Goal: Information Seeking & Learning: Compare options

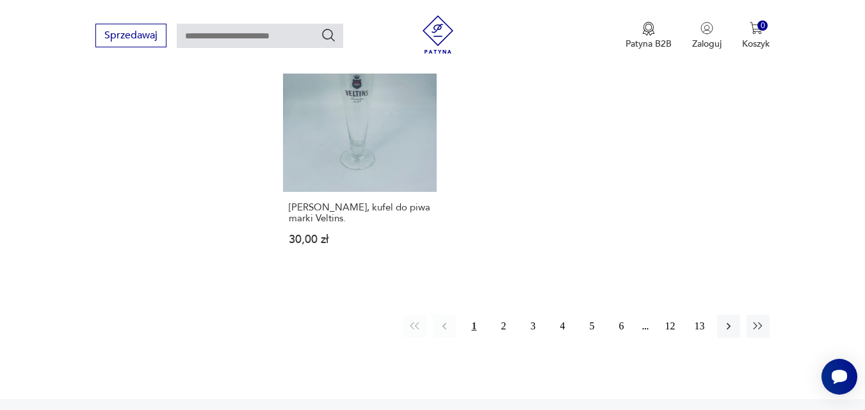
scroll to position [1812, 0]
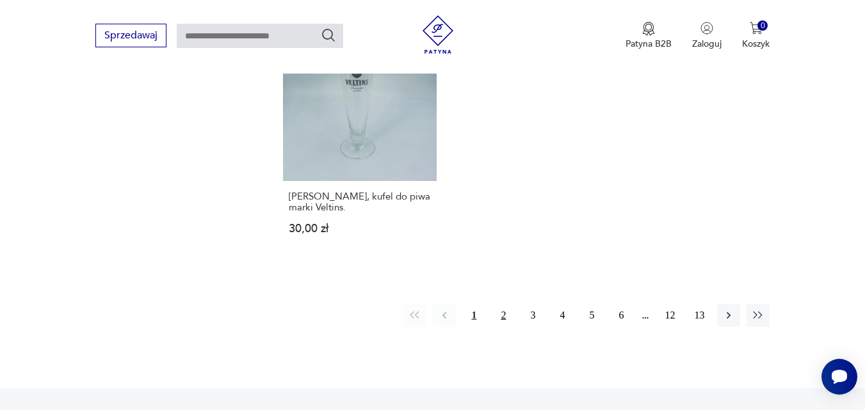
click at [506, 316] on button "2" at bounding box center [503, 315] width 23 height 23
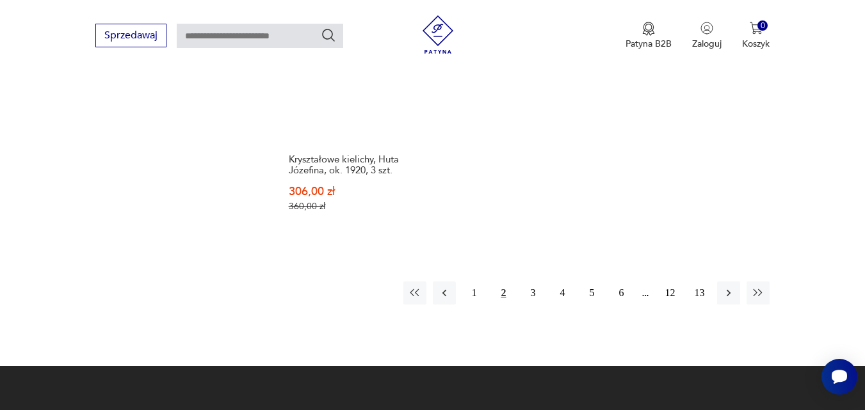
scroll to position [1928, 0]
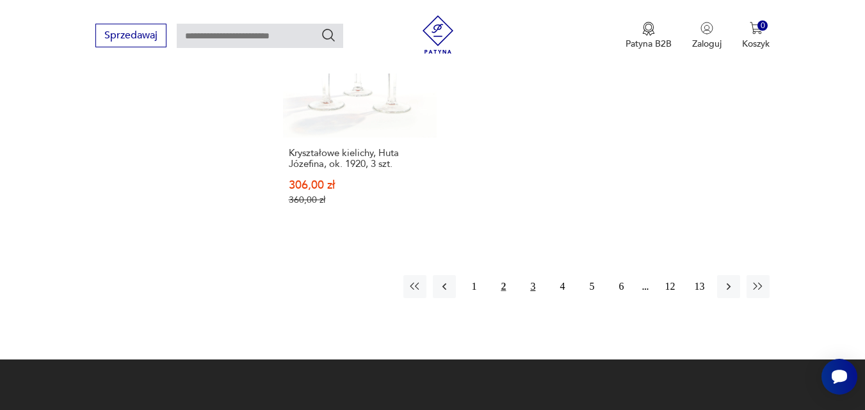
click at [535, 275] on button "3" at bounding box center [532, 286] width 23 height 23
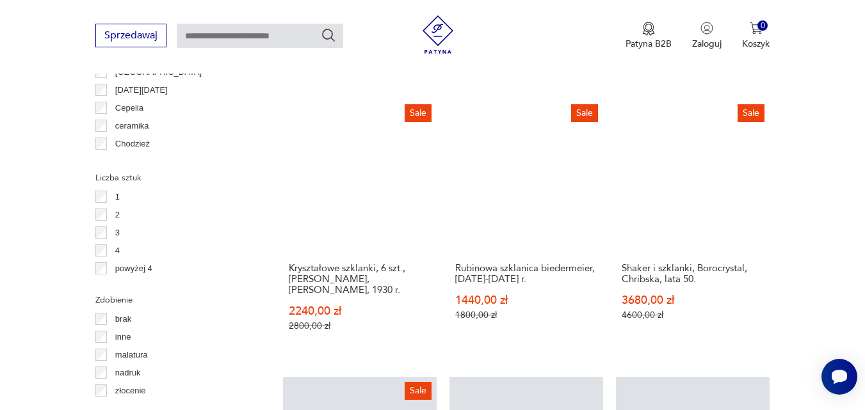
scroll to position [1416, 0]
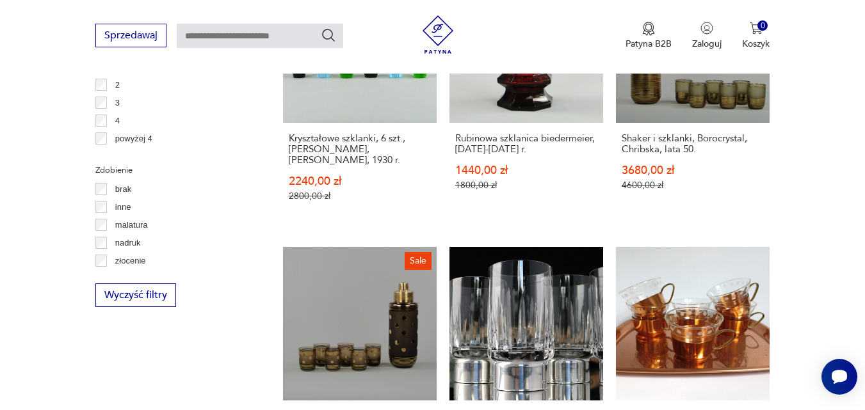
click at [865, 5] on div "Sprzedawaj Patyna B2B Zaloguj 0 Koszyk Twój koszyk ( 0 ) Brak produktów w koszy…" at bounding box center [432, 37] width 865 height 74
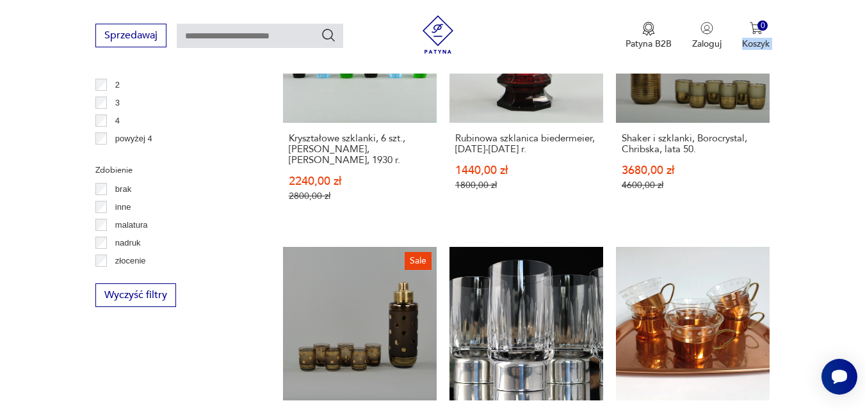
click at [865, 5] on div "Sprzedawaj Patyna B2B Zaloguj 0 Koszyk Twój koszyk ( 0 ) Brak produktów w koszy…" at bounding box center [432, 37] width 865 height 74
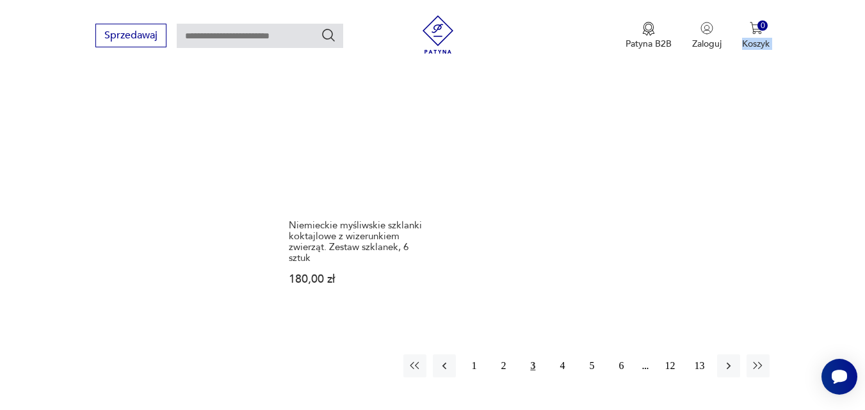
scroll to position [1877, 0]
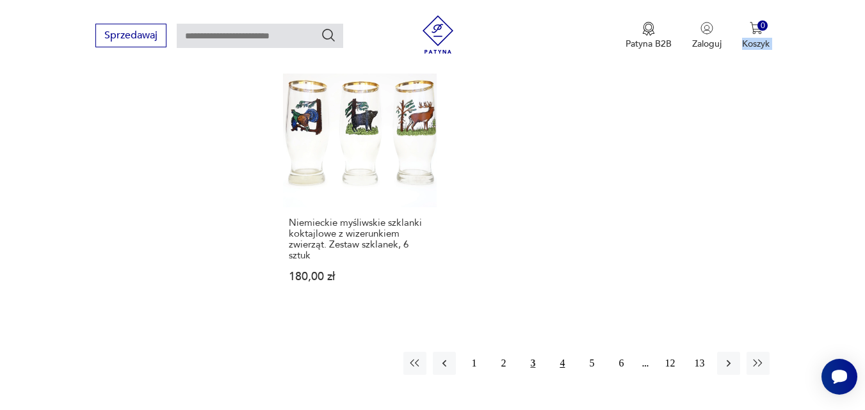
click at [560, 354] on button "4" at bounding box center [562, 363] width 23 height 23
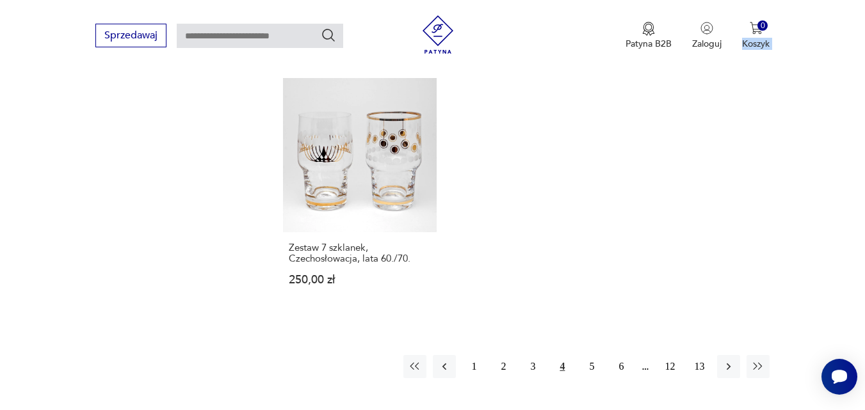
scroll to position [1889, 0]
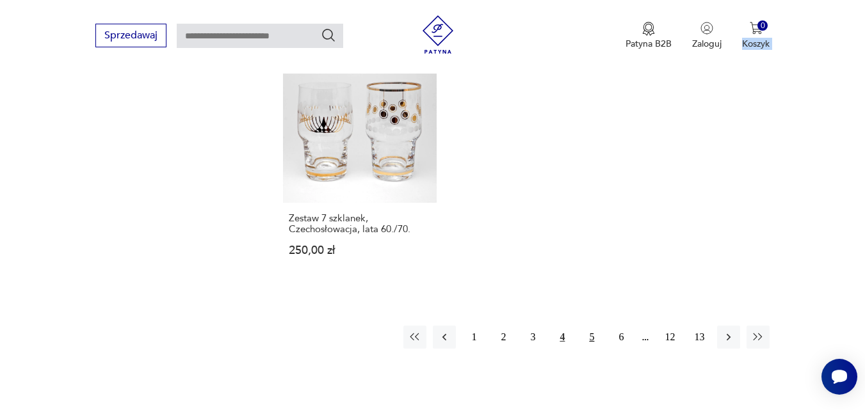
click at [591, 326] on button "5" at bounding box center [591, 337] width 23 height 23
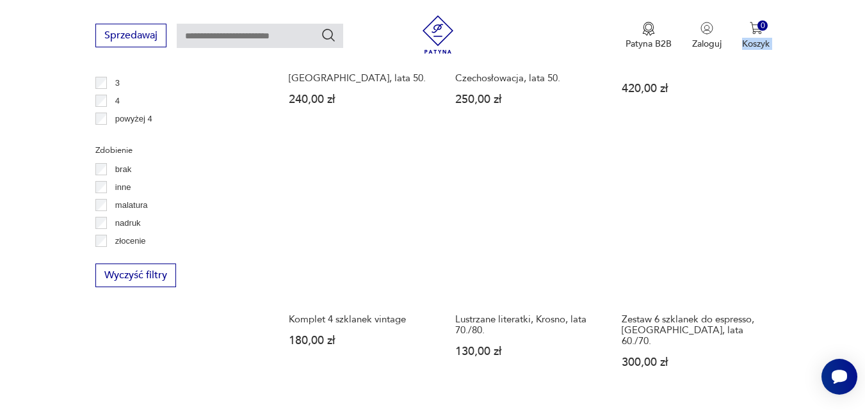
scroll to position [1442, 0]
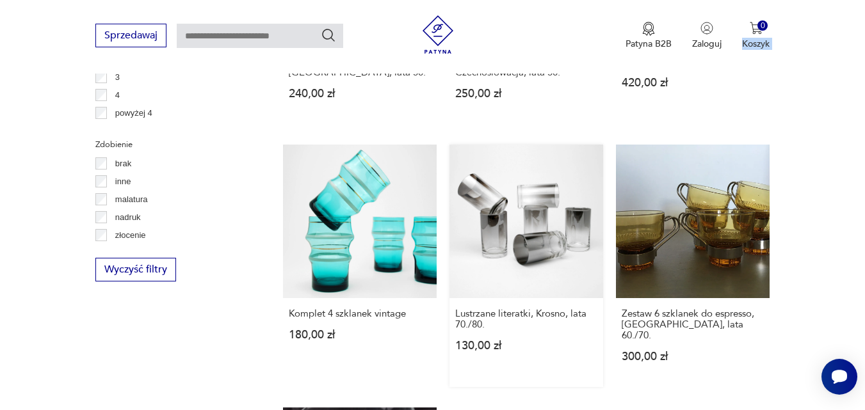
click at [568, 290] on link "Lustrzane literatki, Krosno, lata 70./80. 130,00 zł" at bounding box center [527, 266] width 154 height 243
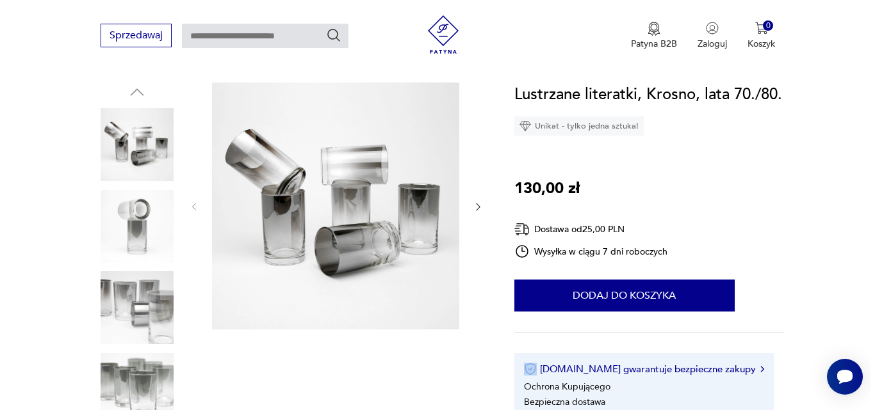
scroll to position [128, 0]
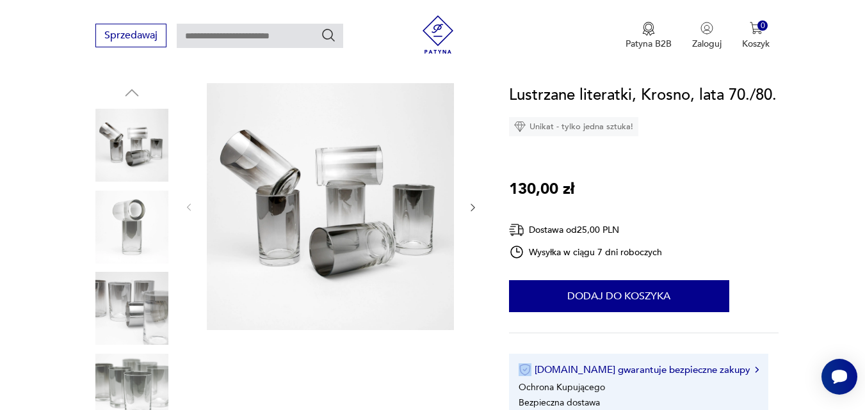
click at [305, 194] on img at bounding box center [330, 206] width 247 height 247
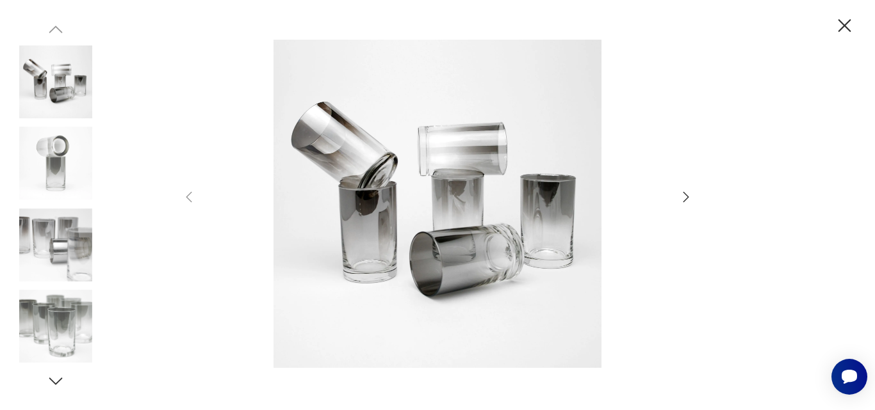
click at [69, 159] on img at bounding box center [55, 163] width 73 height 73
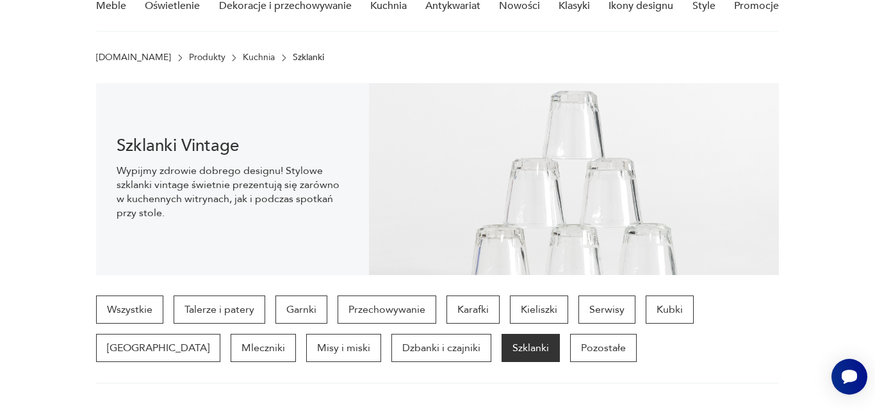
scroll to position [1554, 0]
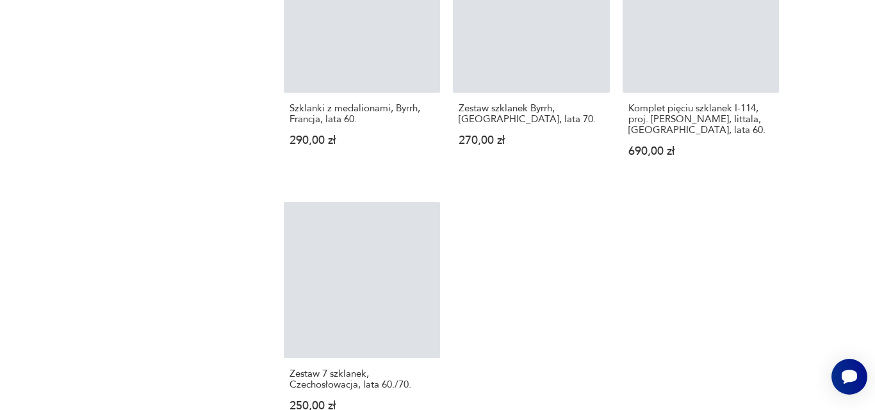
scroll to position [1889, 0]
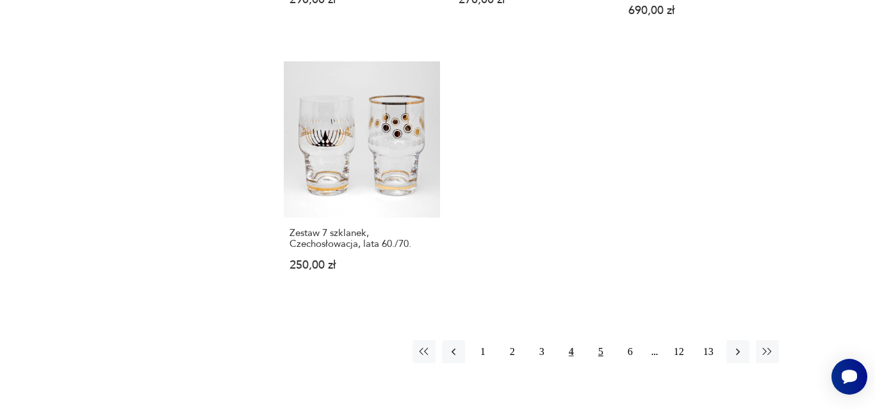
click at [598, 341] on button "5" at bounding box center [600, 352] width 23 height 23
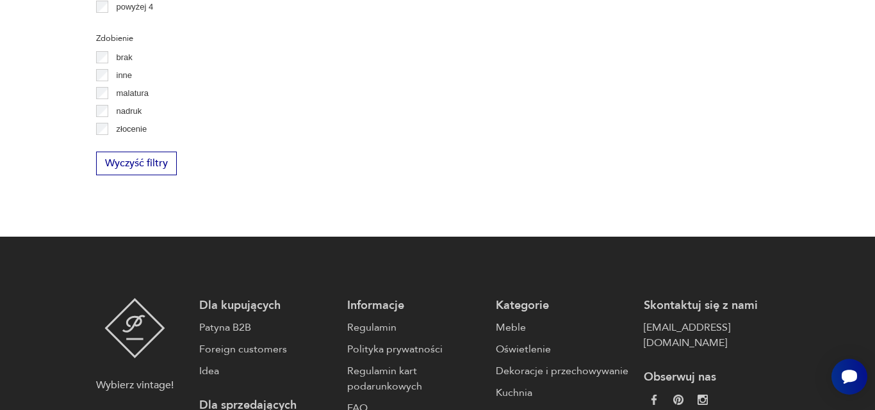
scroll to position [340, 0]
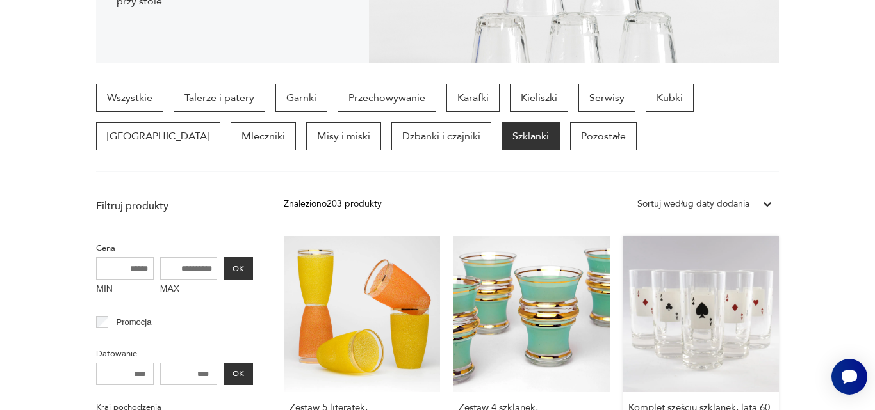
click at [672, 364] on link "Komplet sześciu szklanek, lata 60. 210,00 zł" at bounding box center [700, 353] width 156 height 234
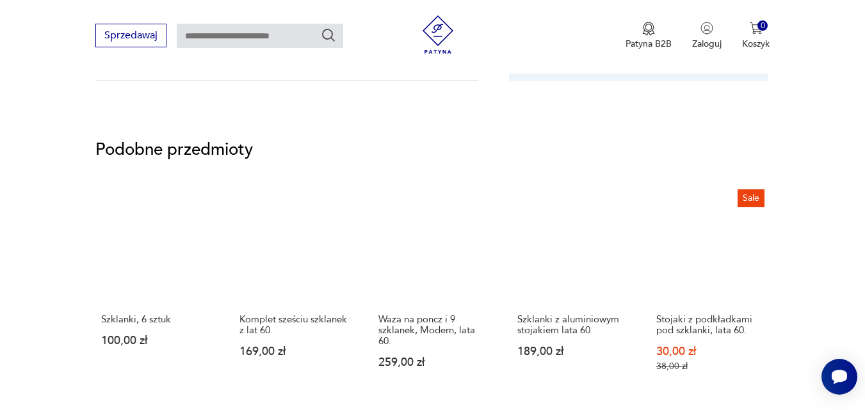
scroll to position [845, 0]
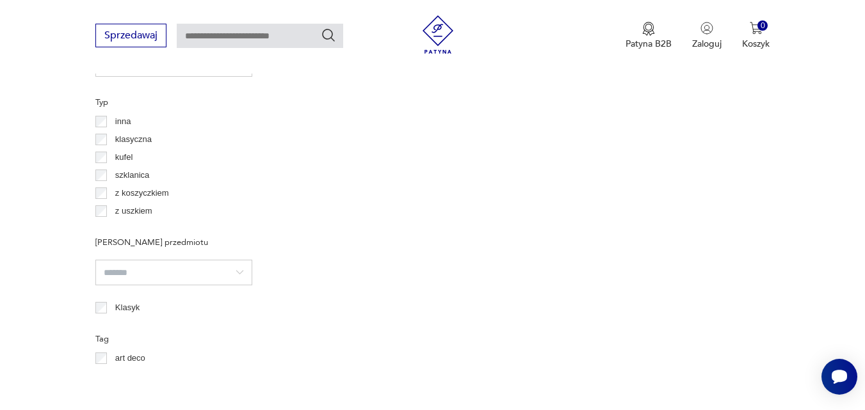
scroll to position [340, 0]
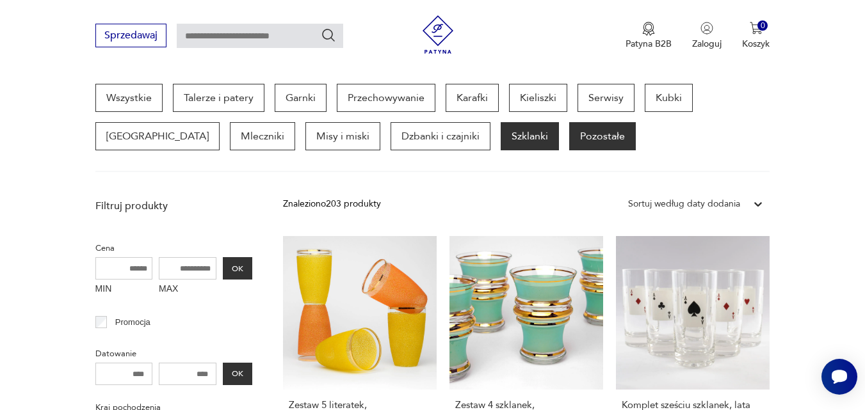
click at [569, 138] on p "Pozostałe" at bounding box center [602, 136] width 67 height 28
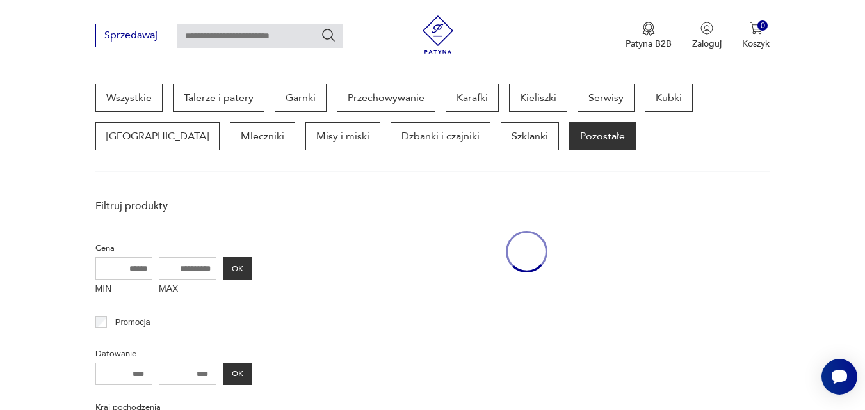
click at [238, 95] on p "Talerze i patery" at bounding box center [219, 98] width 92 height 28
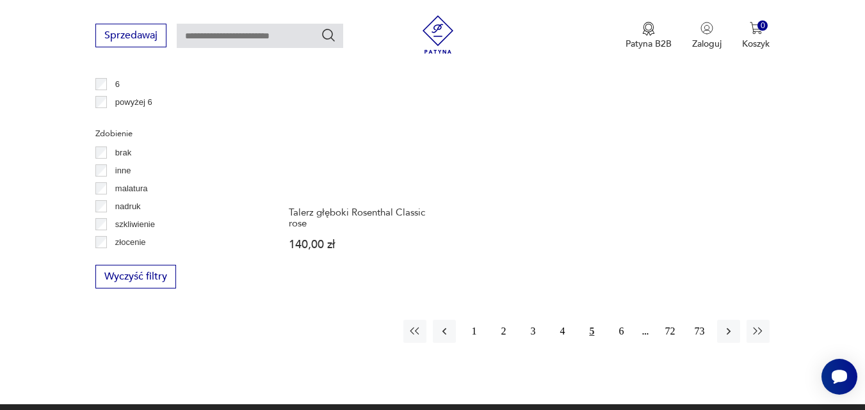
scroll to position [1826, 0]
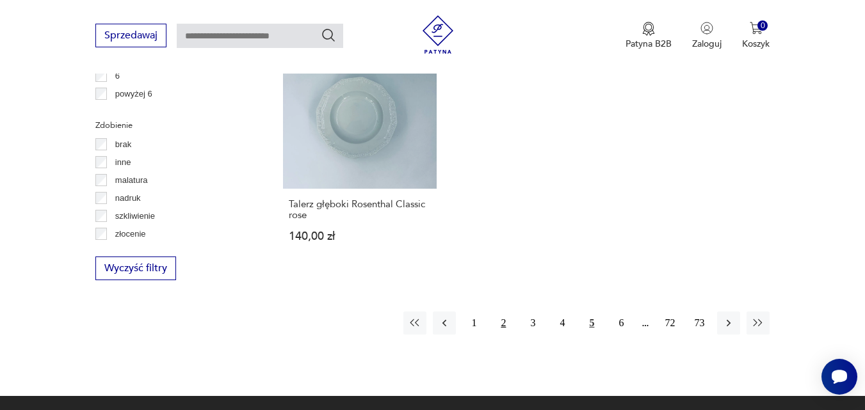
click at [501, 313] on button "2" at bounding box center [503, 323] width 23 height 23
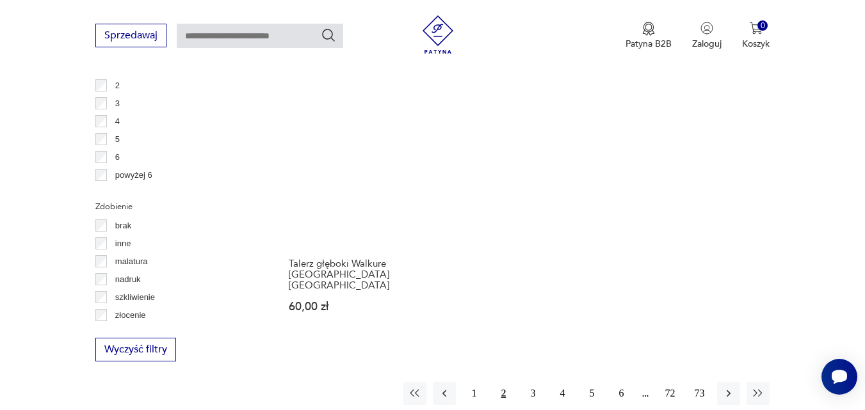
scroll to position [1749, 0]
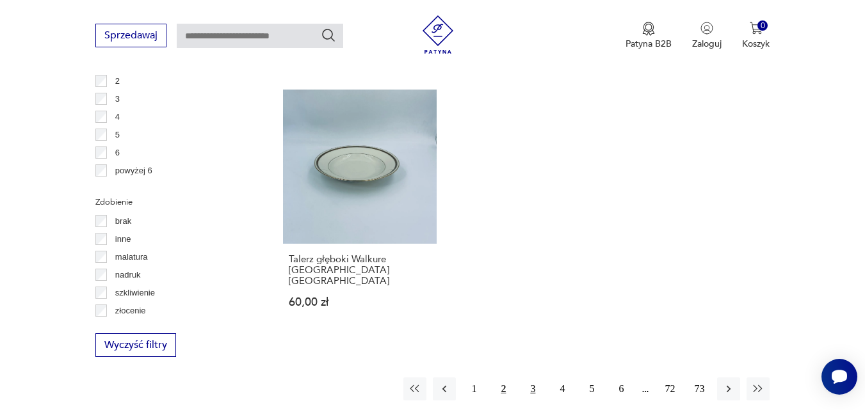
click at [536, 378] on button "3" at bounding box center [532, 389] width 23 height 23
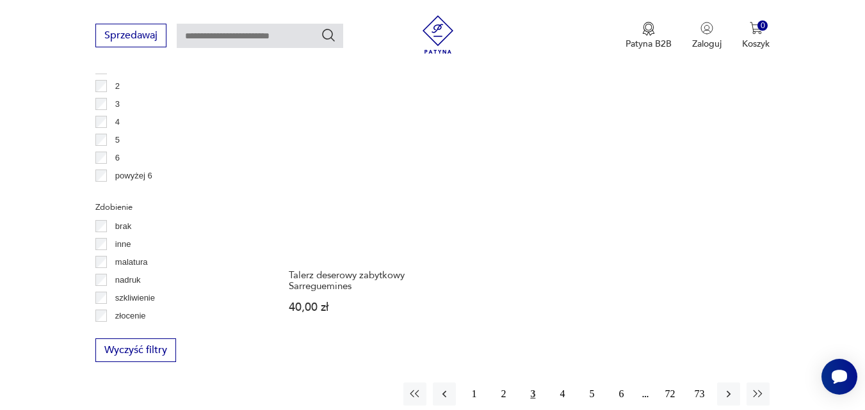
scroll to position [1749, 0]
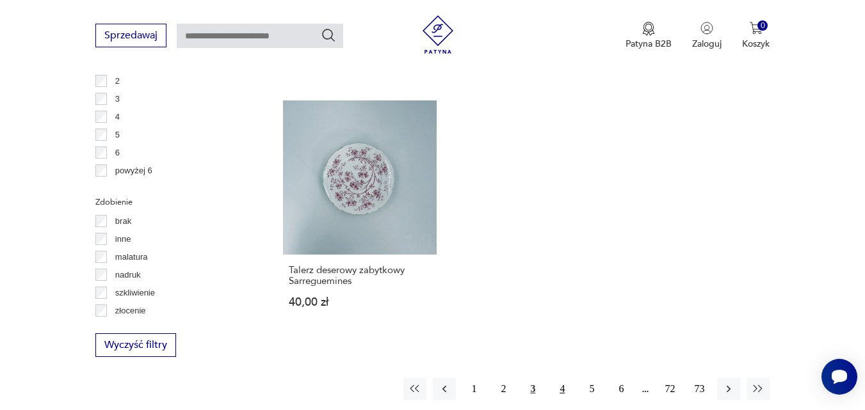
click at [564, 382] on button "4" at bounding box center [562, 389] width 23 height 23
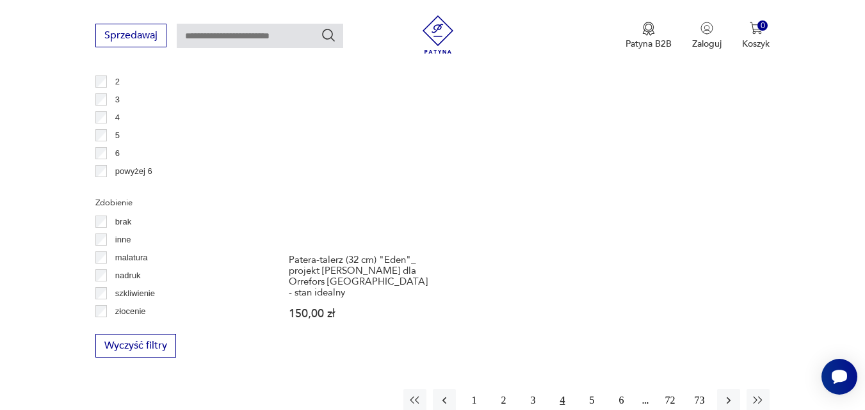
scroll to position [1749, 0]
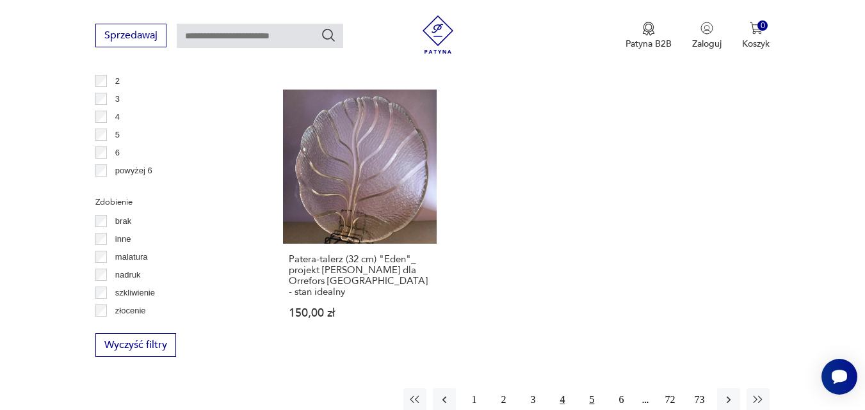
click at [594, 390] on button "5" at bounding box center [591, 400] width 23 height 23
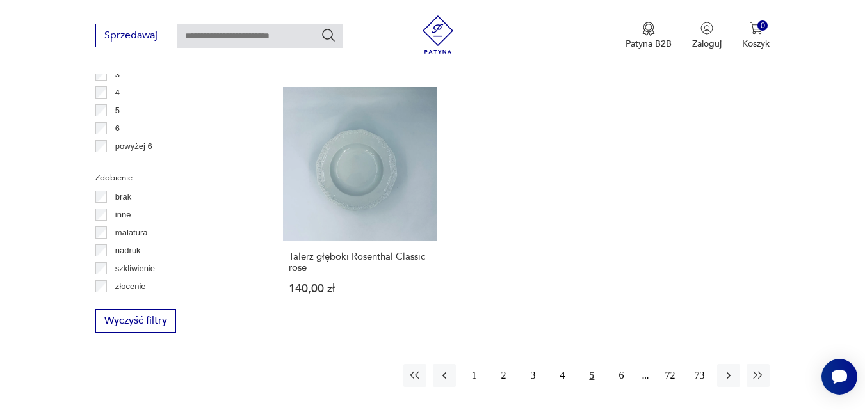
scroll to position [1775, 0]
click at [622, 367] on button "6" at bounding box center [621, 374] width 23 height 23
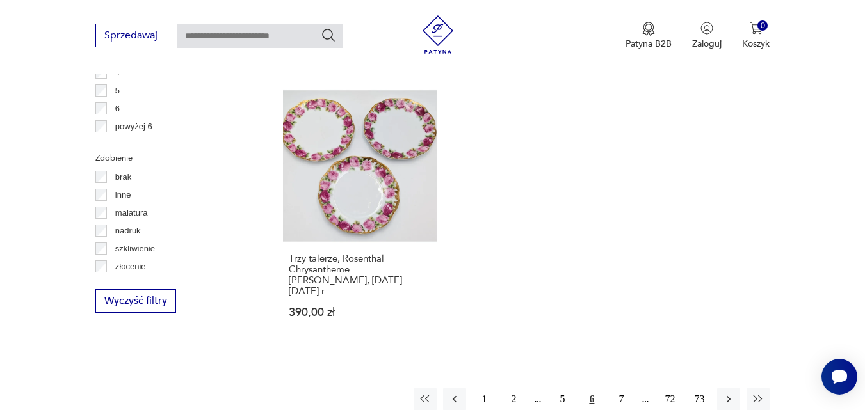
scroll to position [1800, 0]
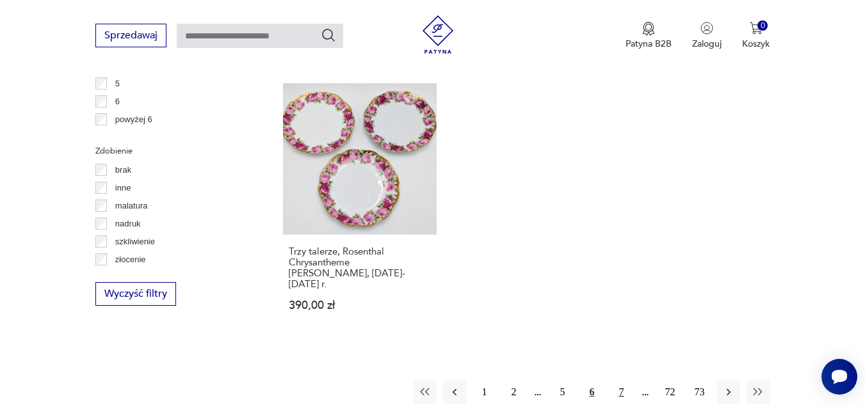
click at [619, 381] on button "7" at bounding box center [621, 392] width 23 height 23
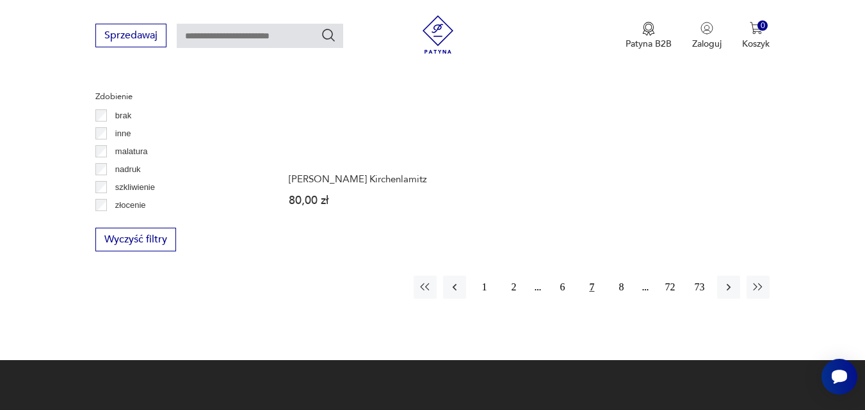
scroll to position [1877, 0]
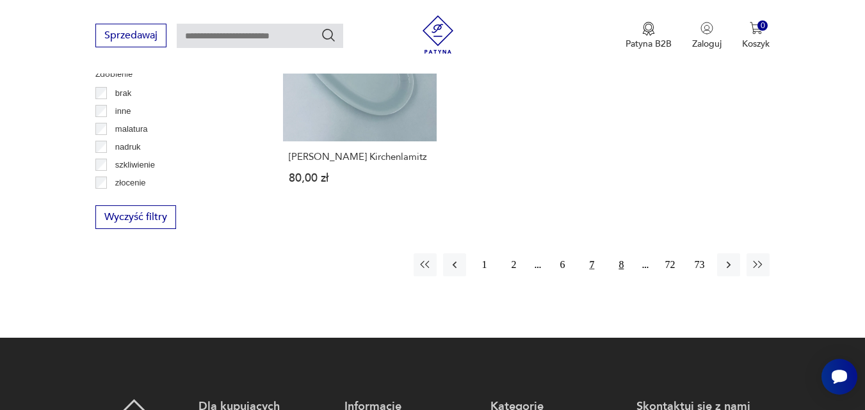
click at [621, 254] on button "8" at bounding box center [621, 265] width 23 height 23
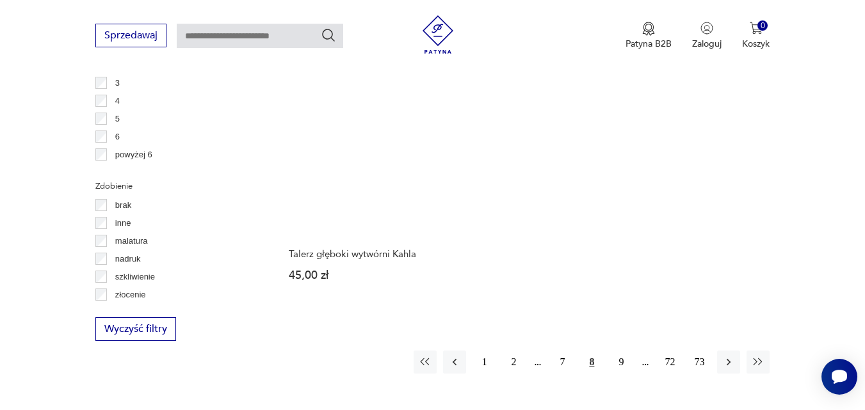
scroll to position [1775, 0]
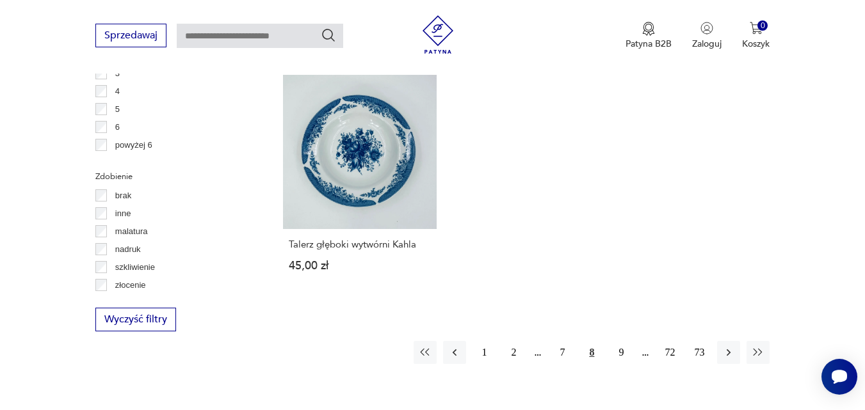
click at [644, 355] on div "1 2 7 8 9 72 73" at bounding box center [592, 352] width 356 height 23
click at [621, 352] on button "9" at bounding box center [621, 352] width 23 height 23
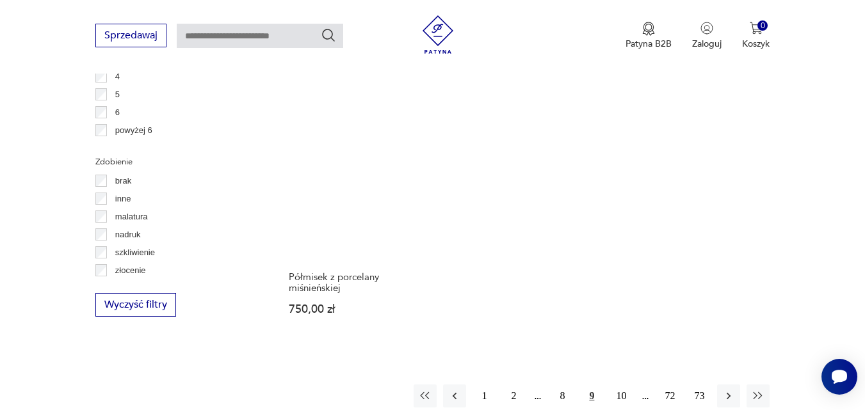
scroll to position [1792, 0]
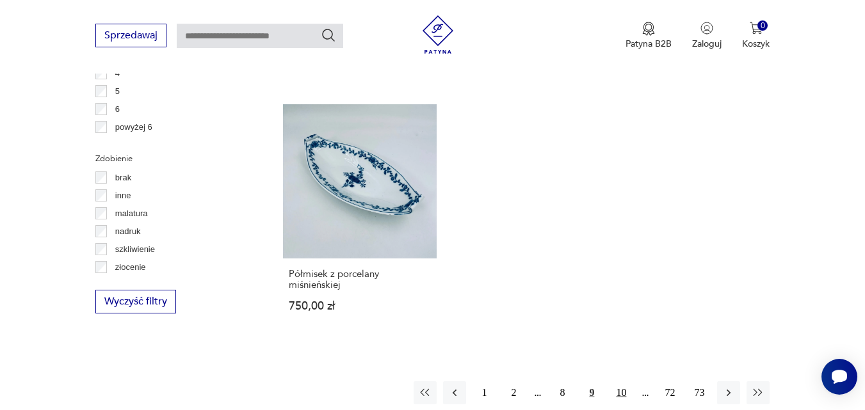
click at [618, 382] on button "10" at bounding box center [621, 393] width 23 height 23
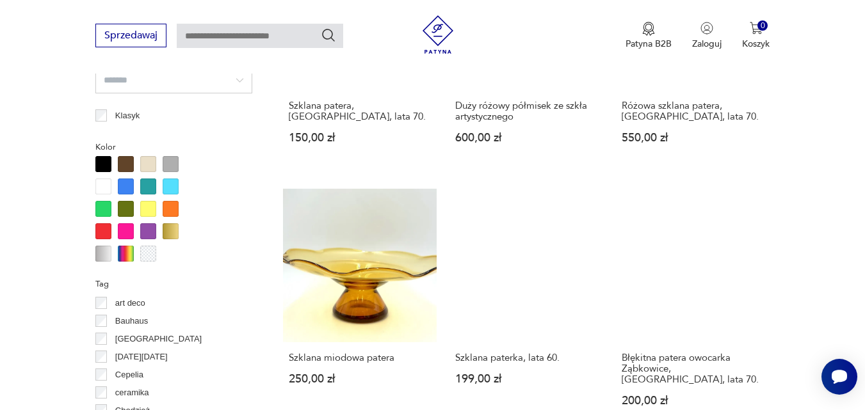
scroll to position [1160, 0]
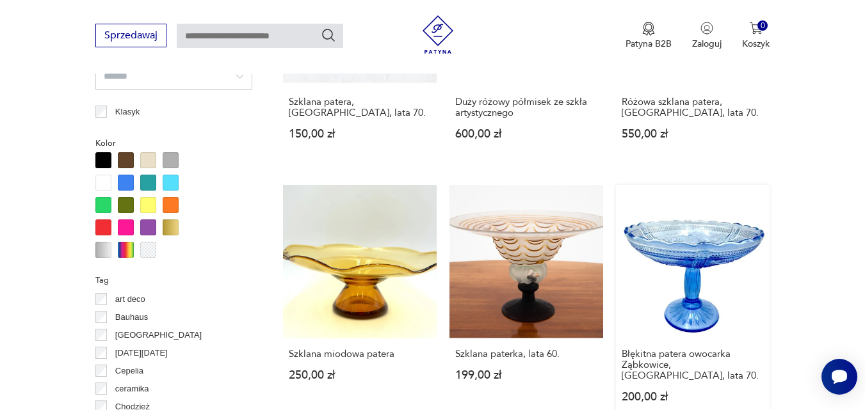
click at [694, 306] on link "Błękitna patera owocarka Ząbkowice, [GEOGRAPHIC_DATA], lata 70. 200,00 zł" at bounding box center [693, 306] width 154 height 243
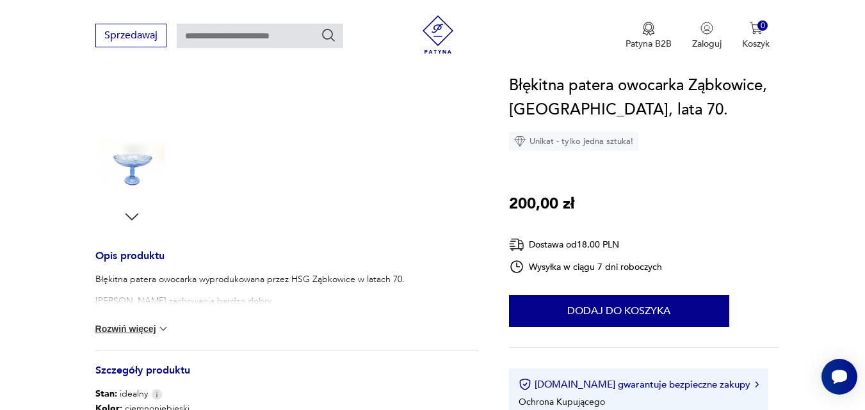
scroll to position [359, 0]
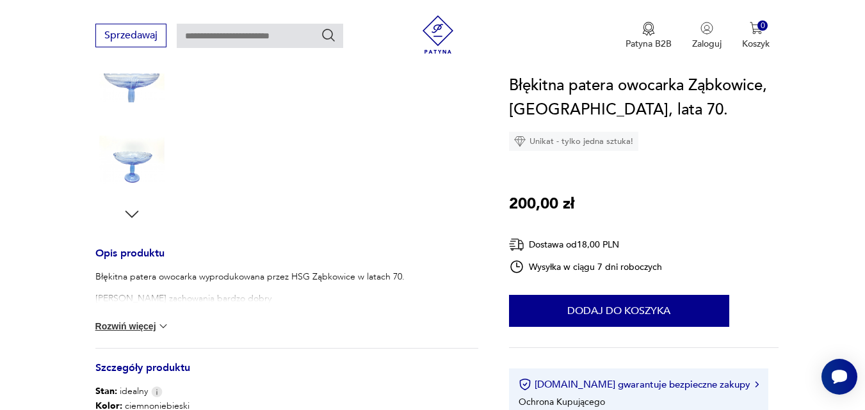
click at [129, 154] on img at bounding box center [131, 160] width 73 height 73
click at [136, 170] on img at bounding box center [131, 160] width 73 height 73
click at [133, 79] on img at bounding box center [131, 78] width 73 height 73
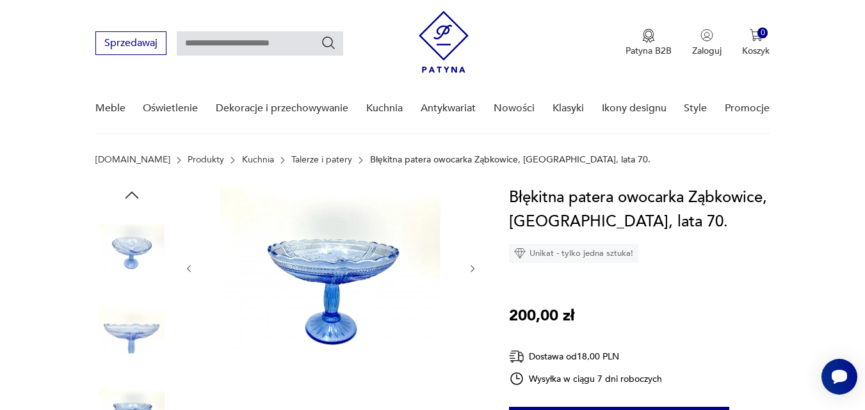
scroll to position [0, 0]
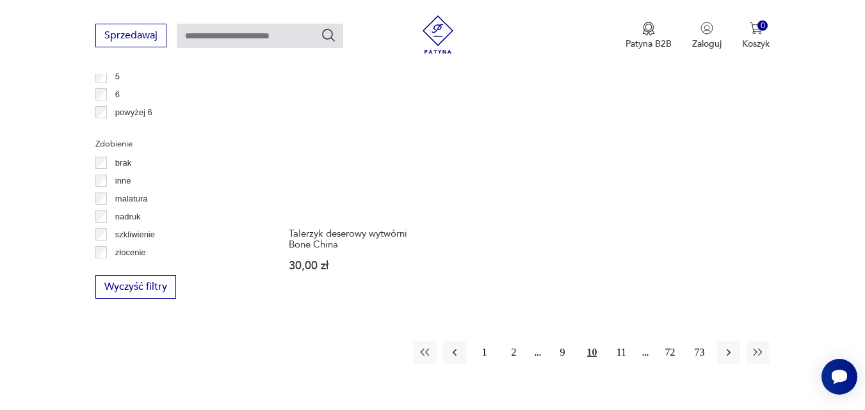
scroll to position [1816, 0]
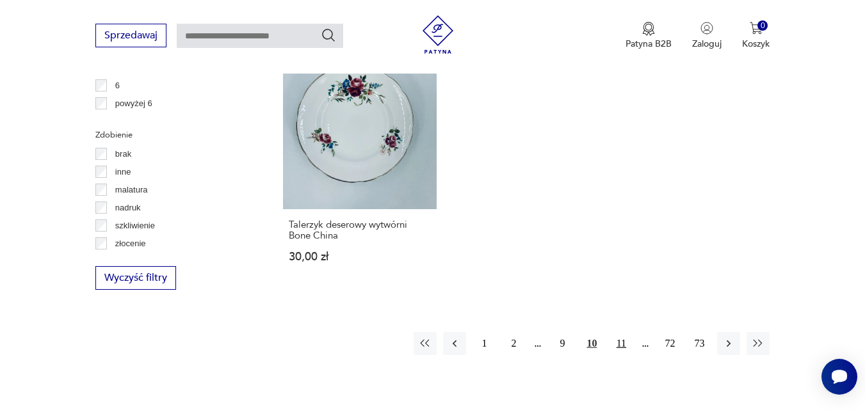
click at [619, 332] on button "11" at bounding box center [621, 343] width 23 height 23
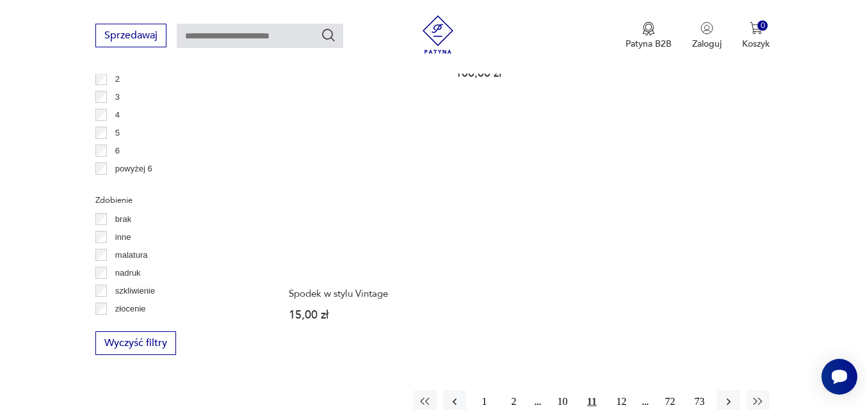
scroll to position [1775, 0]
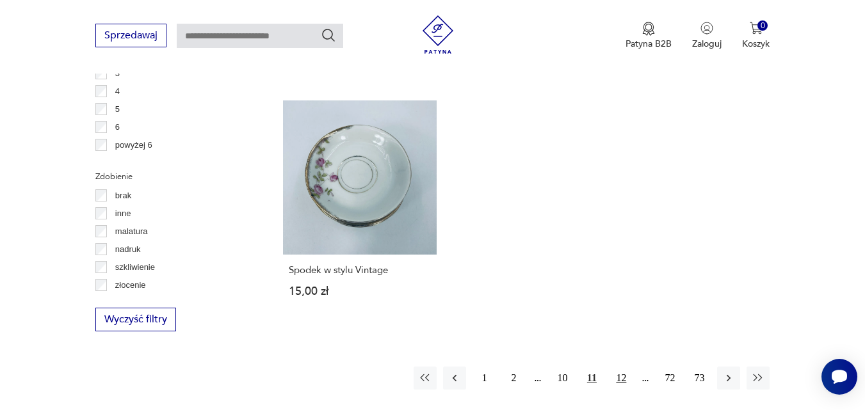
click at [622, 372] on button "12" at bounding box center [621, 378] width 23 height 23
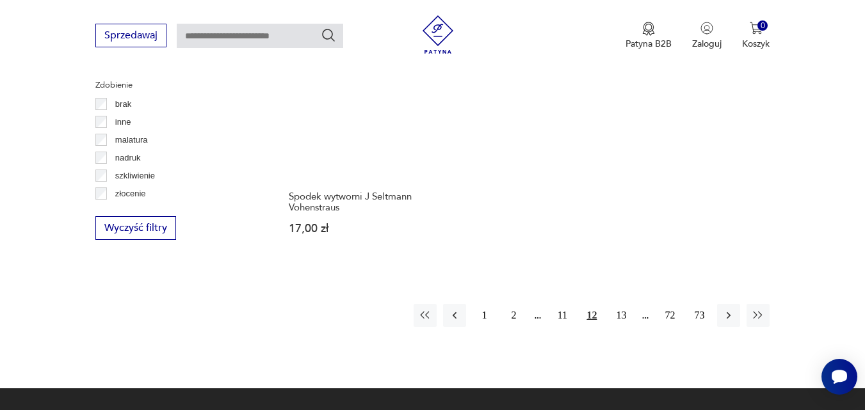
scroll to position [1877, 0]
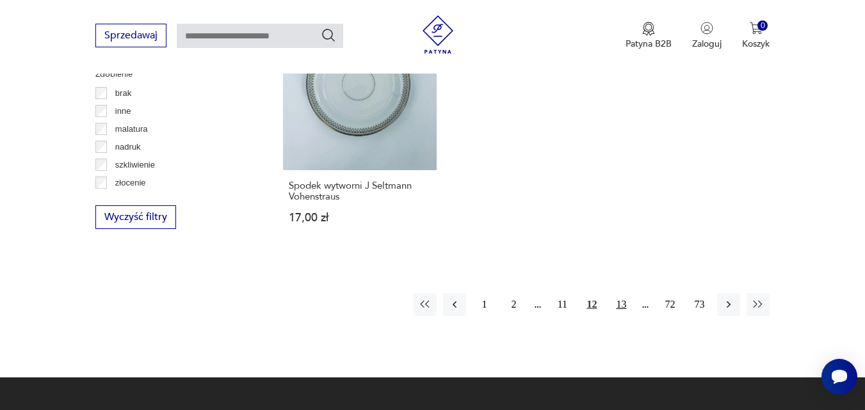
click at [619, 295] on button "13" at bounding box center [621, 304] width 23 height 23
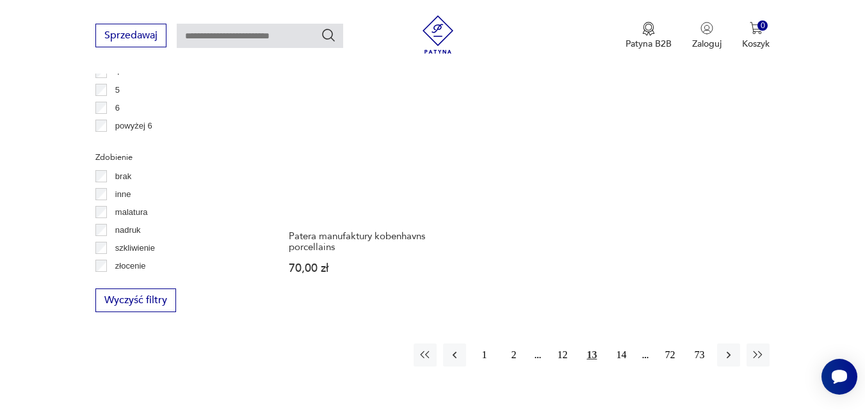
scroll to position [1800, 0]
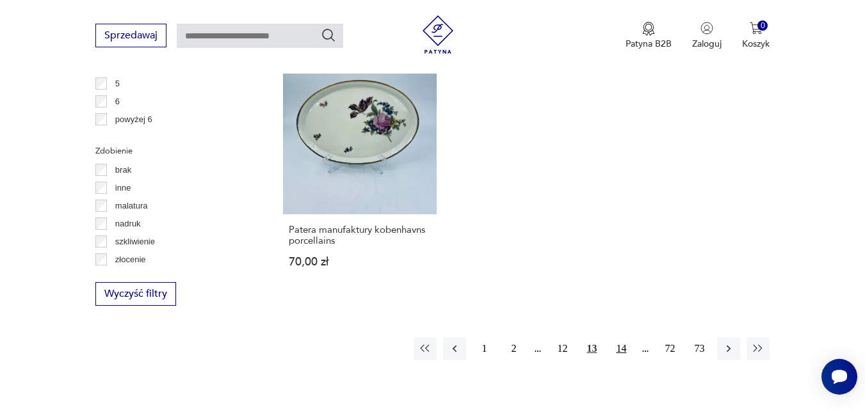
click at [618, 337] on button "14" at bounding box center [621, 348] width 23 height 23
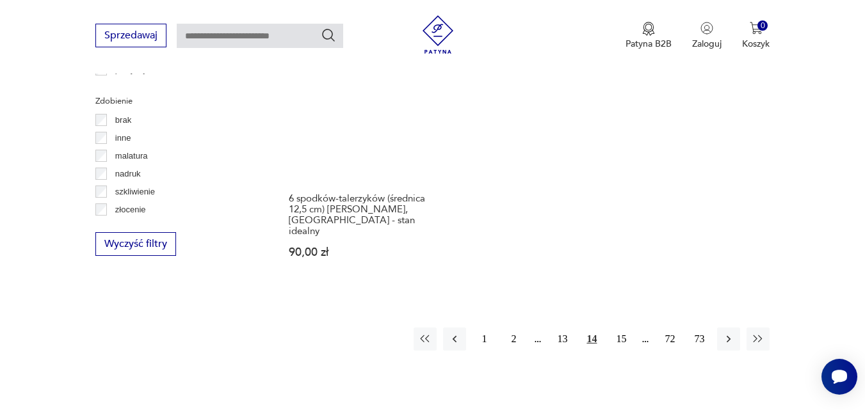
scroll to position [1851, 0]
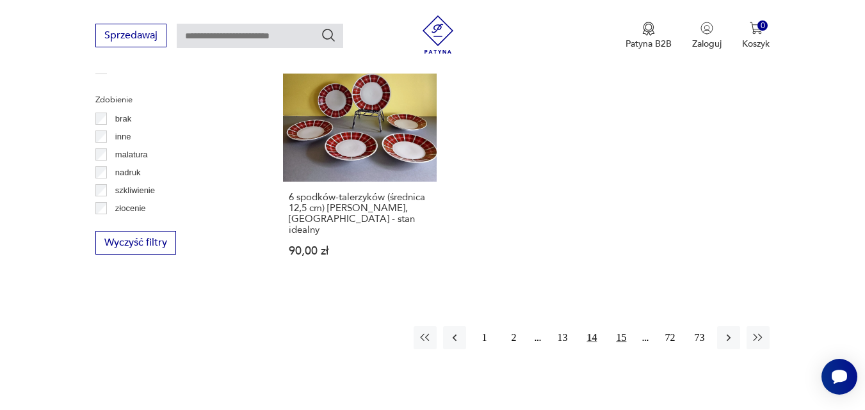
click at [628, 328] on button "15" at bounding box center [621, 338] width 23 height 23
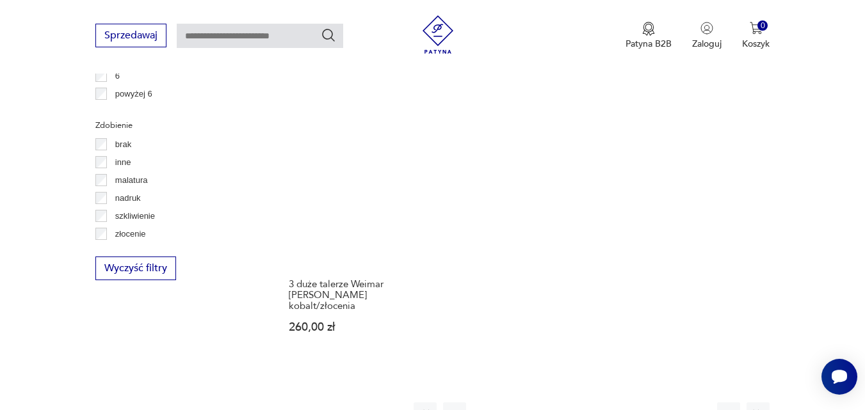
scroll to position [1851, 0]
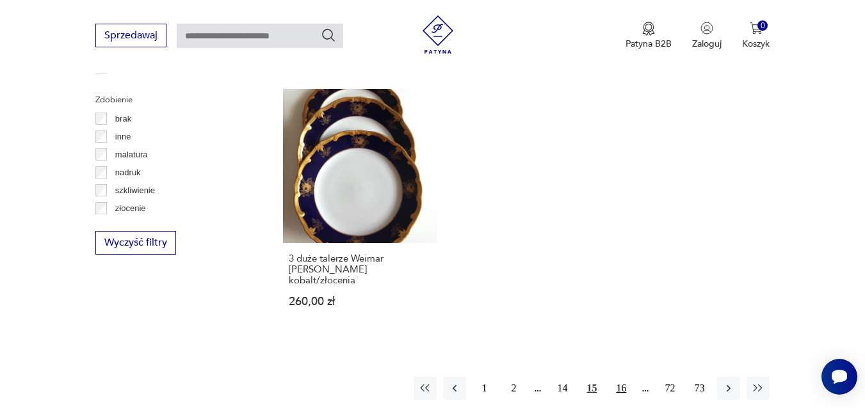
click at [623, 377] on button "16" at bounding box center [621, 388] width 23 height 23
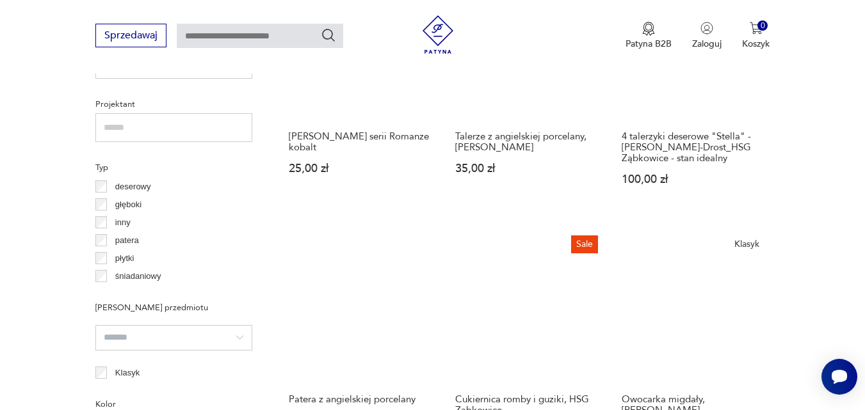
scroll to position [904, 0]
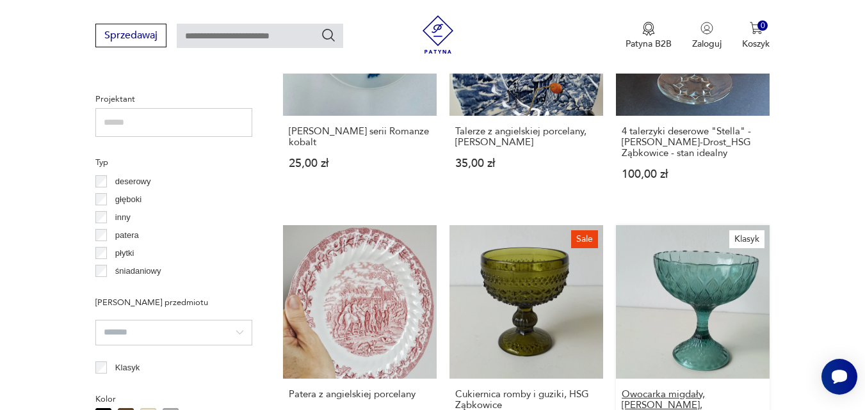
click at [724, 389] on h3 "Owocarka migdały, [PERSON_NAME], [PERSON_NAME]" at bounding box center [693, 405] width 142 height 33
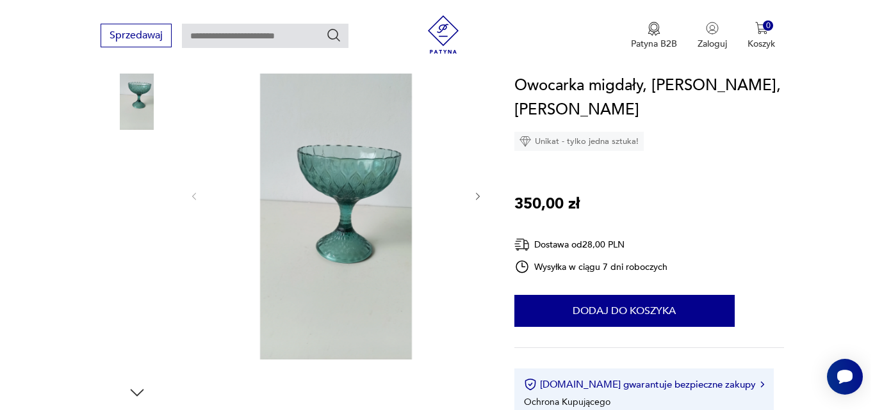
scroll to position [179, 0]
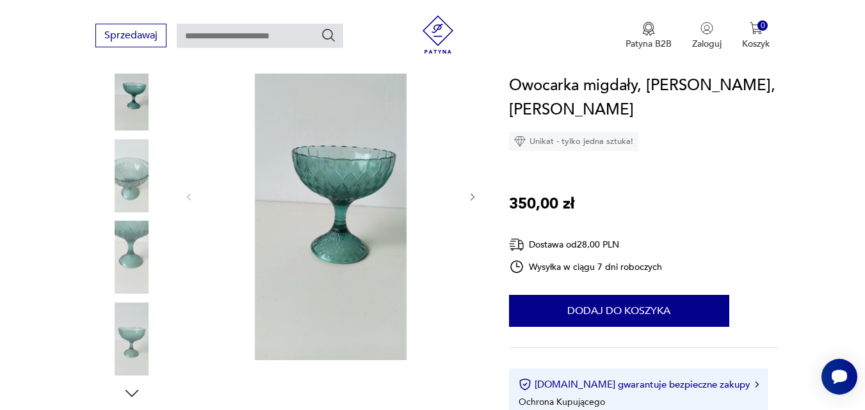
click at [121, 159] on img at bounding box center [131, 176] width 73 height 73
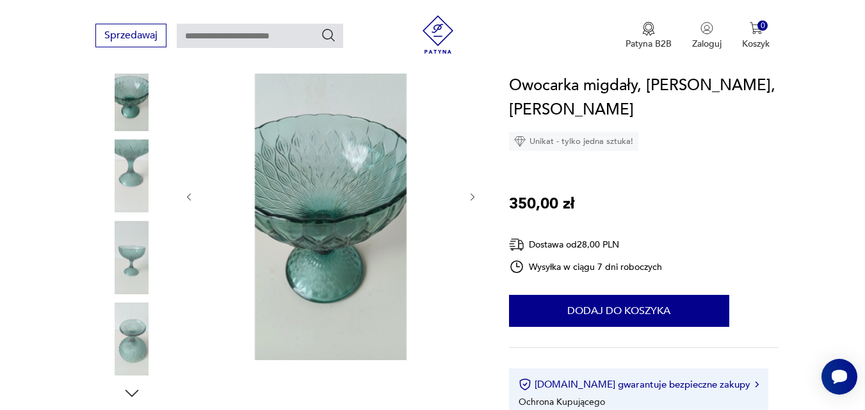
click at [276, 186] on img at bounding box center [330, 196] width 247 height 329
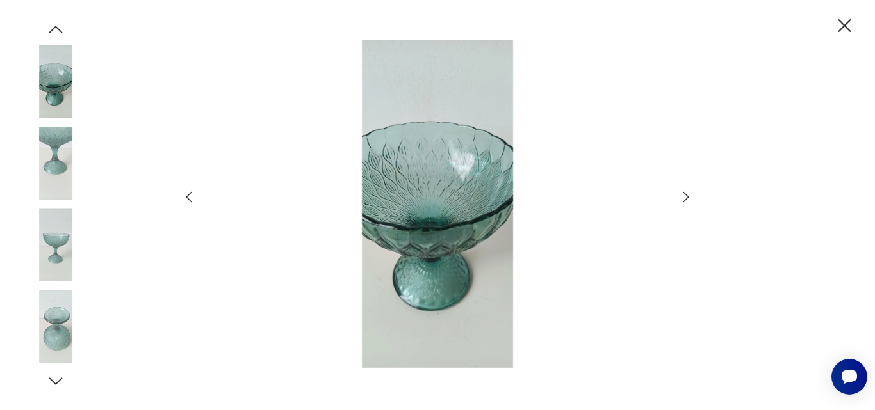
click at [189, 198] on icon "button" at bounding box center [188, 197] width 15 height 15
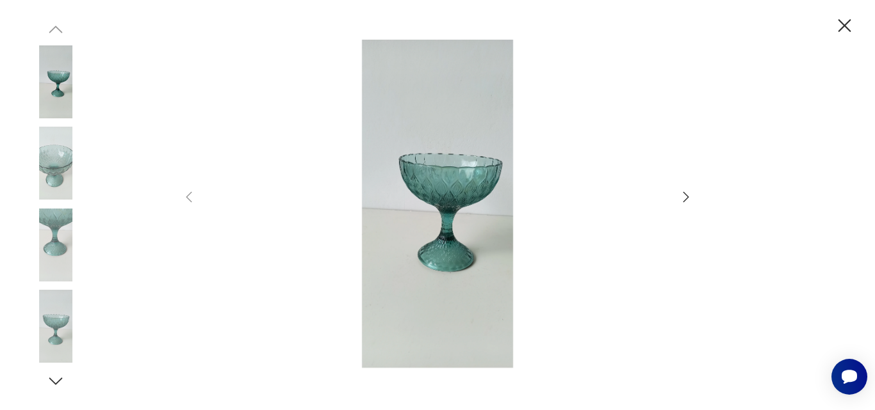
click at [688, 197] on icon "button" at bounding box center [685, 197] width 15 height 15
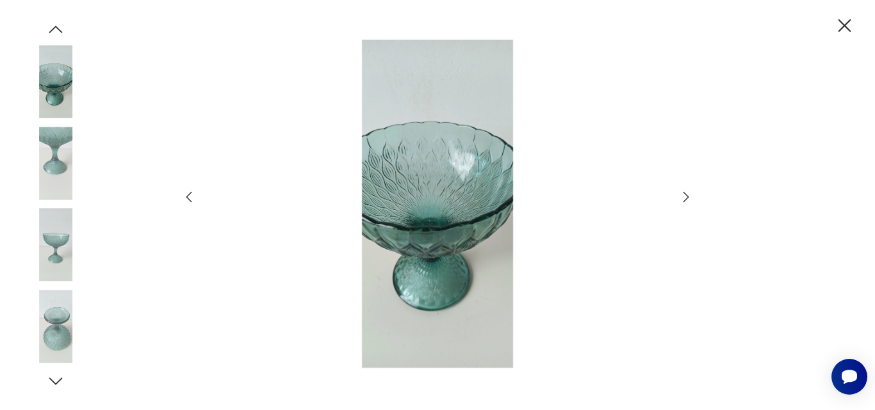
click at [688, 197] on icon "button" at bounding box center [685, 197] width 15 height 15
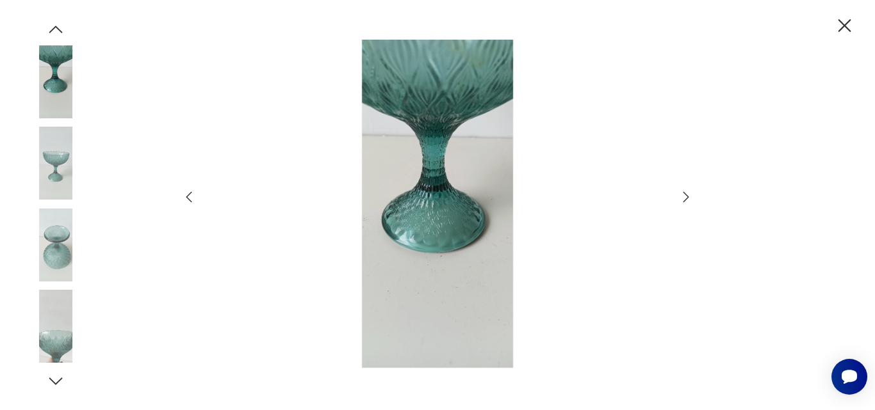
click at [688, 197] on icon "button" at bounding box center [686, 197] width 6 height 10
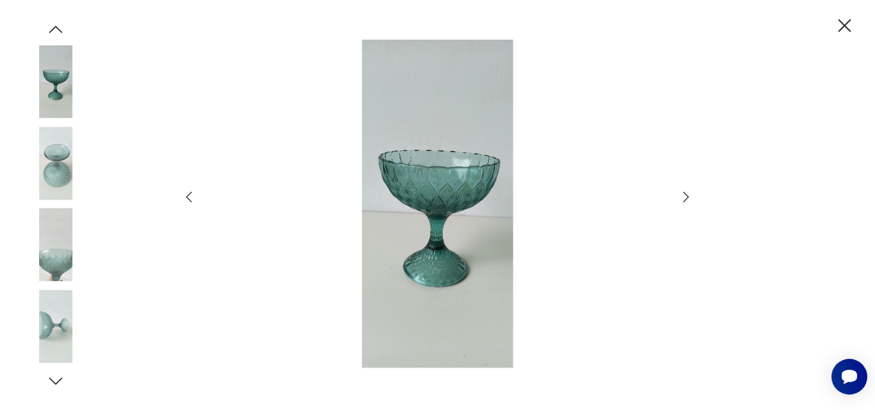
click at [688, 197] on icon "button" at bounding box center [686, 197] width 6 height 10
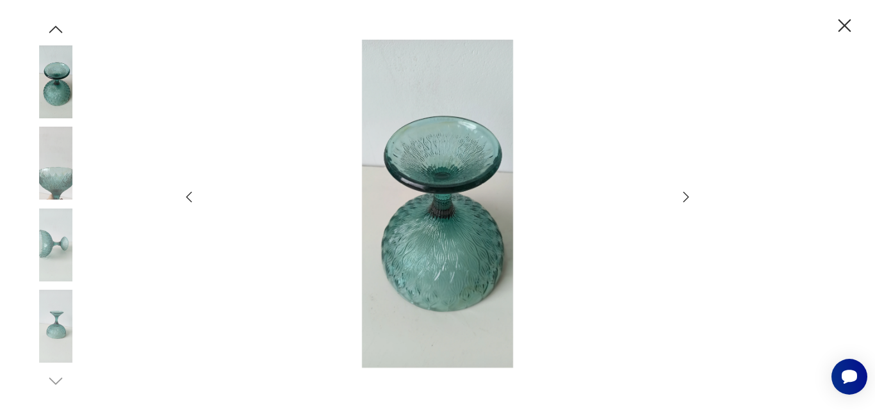
click at [688, 197] on icon "button" at bounding box center [686, 197] width 6 height 10
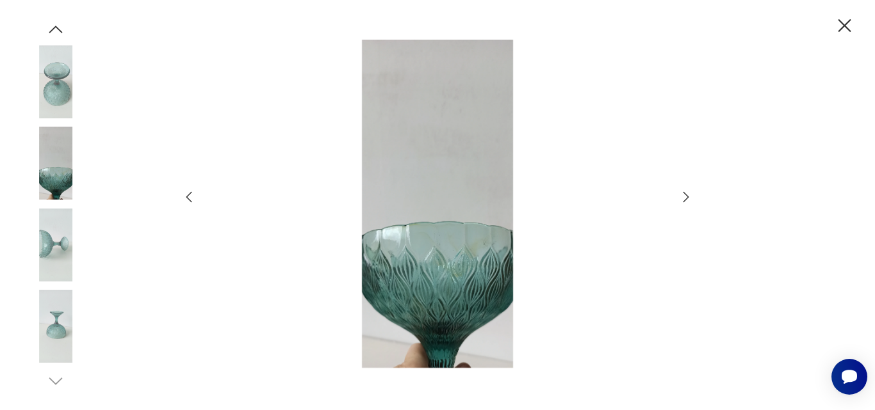
click at [703, 255] on div at bounding box center [437, 205] width 875 height 410
click at [243, 217] on img at bounding box center [437, 204] width 456 height 329
click at [80, 232] on img at bounding box center [55, 245] width 73 height 73
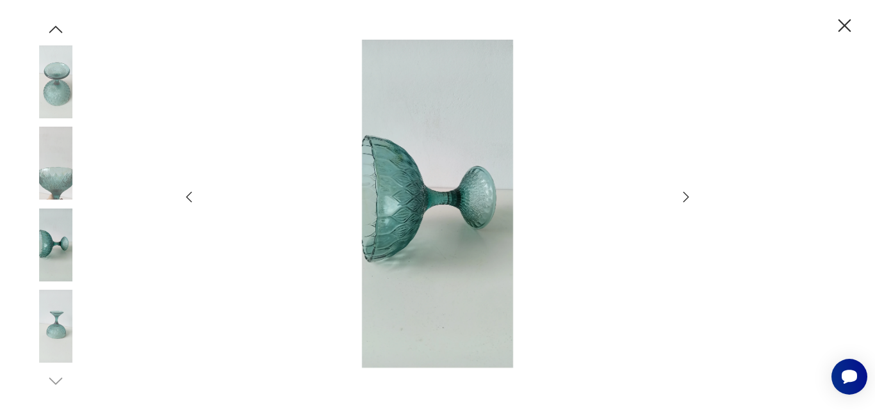
click at [80, 232] on img at bounding box center [55, 245] width 73 height 73
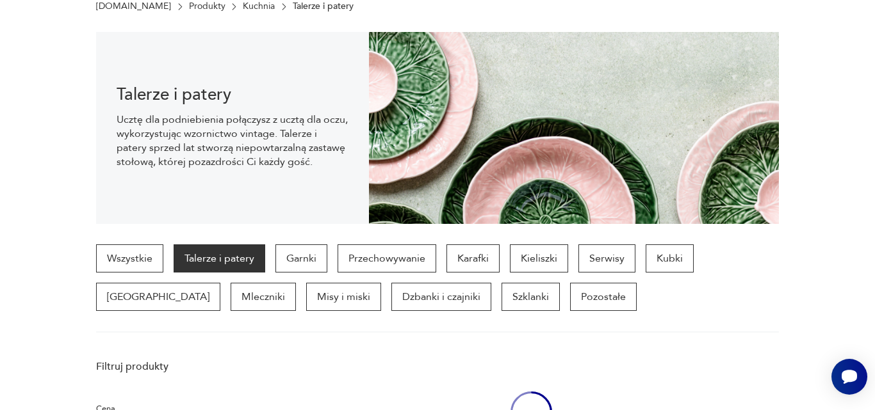
scroll to position [1015, 0]
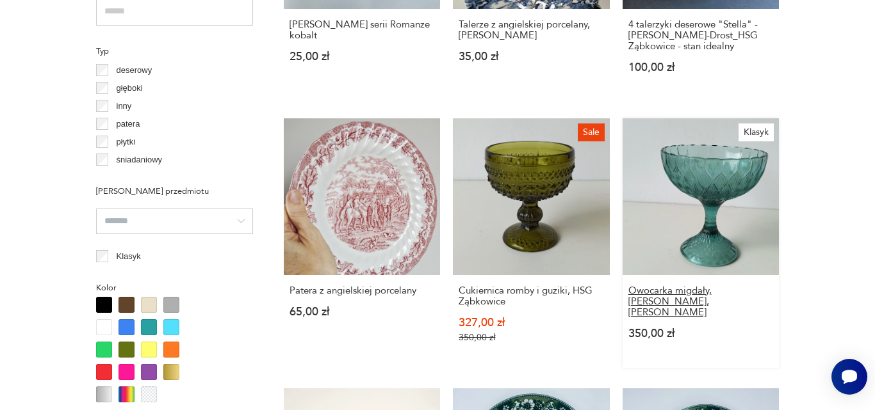
click at [680, 286] on h3 "Owocarka migdały, [PERSON_NAME], [PERSON_NAME]" at bounding box center [700, 302] width 145 height 33
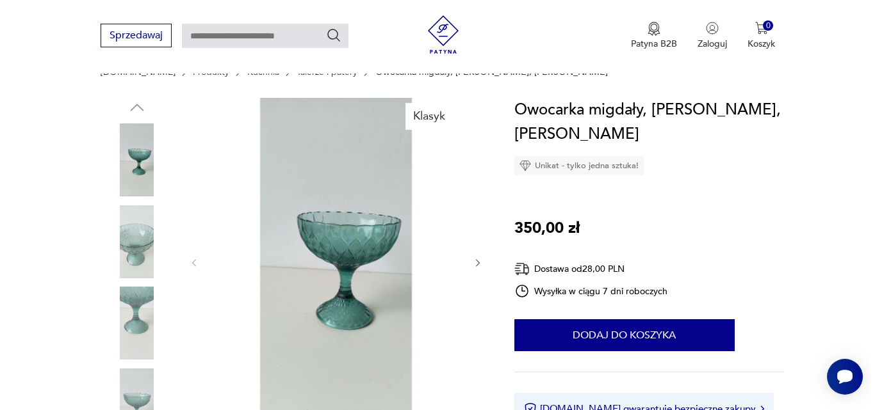
scroll to position [128, 0]
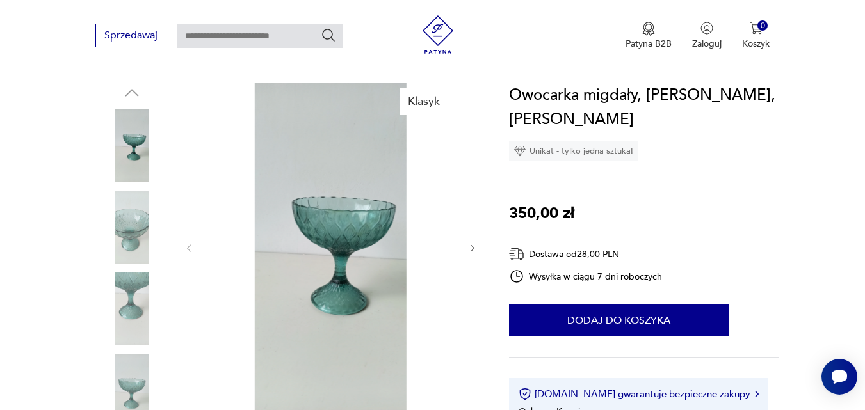
click at [350, 234] on img at bounding box center [330, 247] width 247 height 329
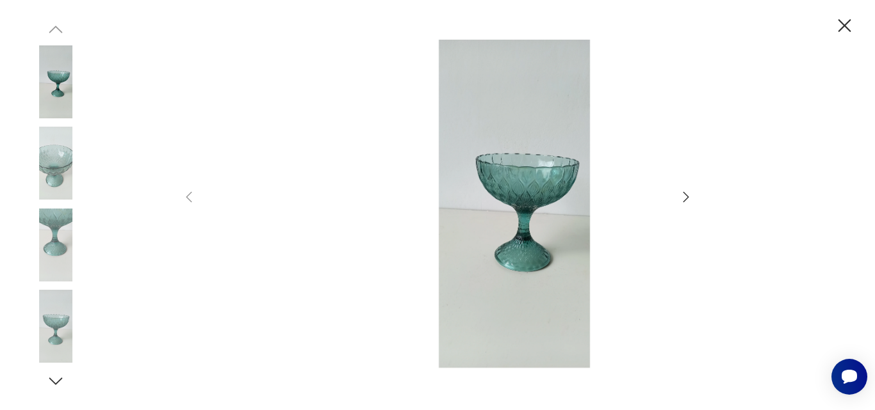
click at [535, 183] on img at bounding box center [514, 204] width 456 height 329
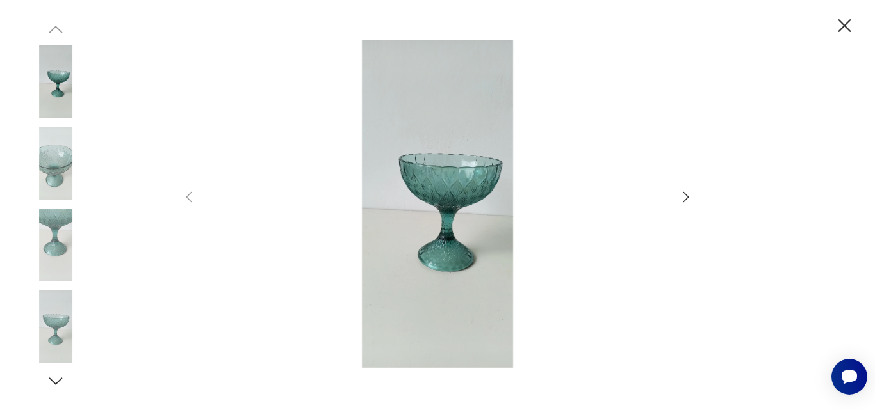
click at [48, 218] on img at bounding box center [55, 245] width 73 height 73
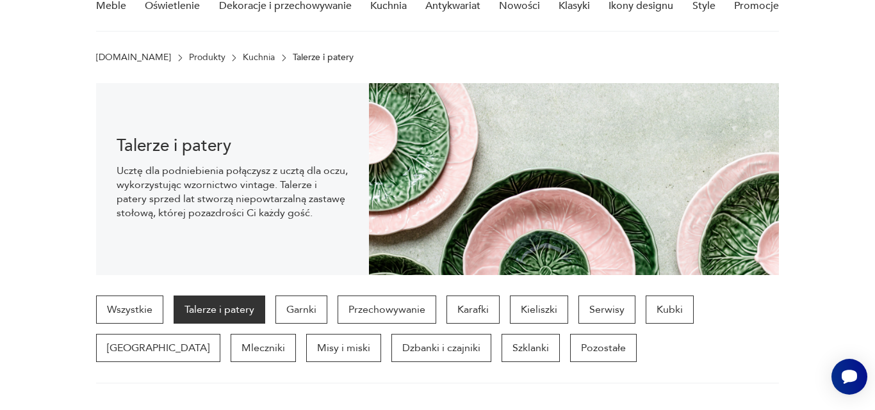
scroll to position [1133, 0]
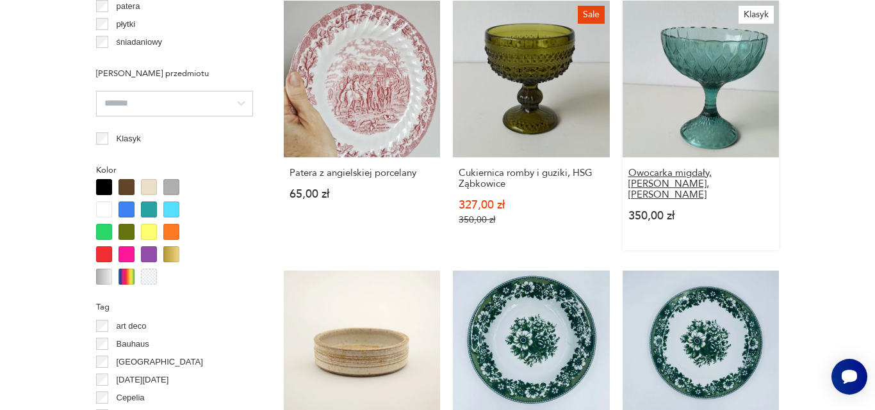
click at [671, 168] on h3 "Owocarka migdały, [PERSON_NAME], [PERSON_NAME]" at bounding box center [700, 184] width 145 height 33
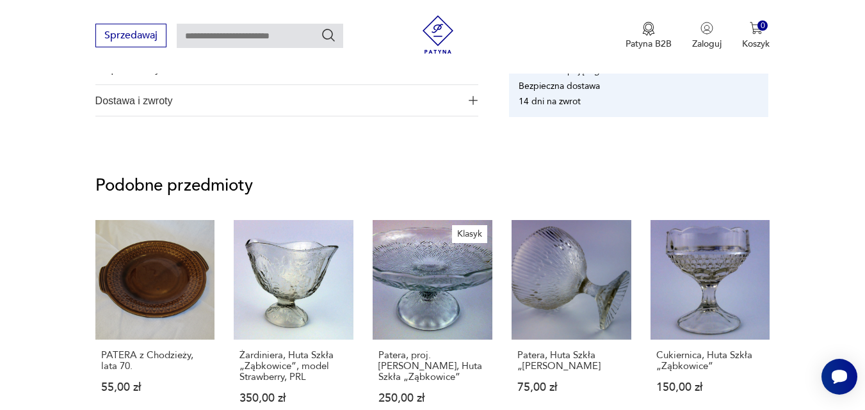
scroll to position [743, 0]
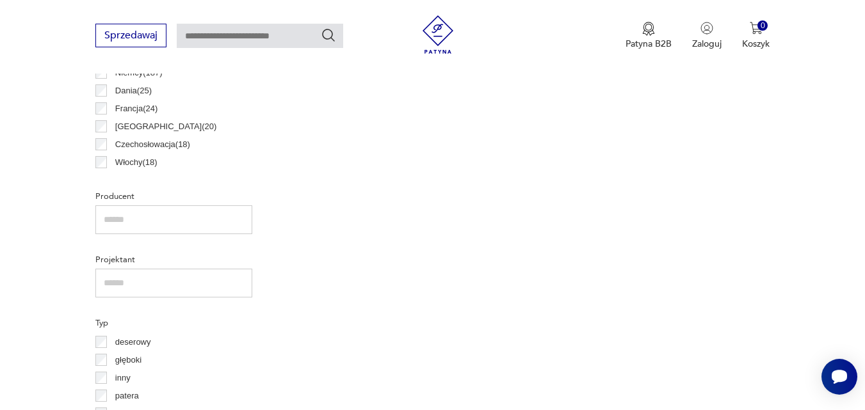
scroll to position [1251, 0]
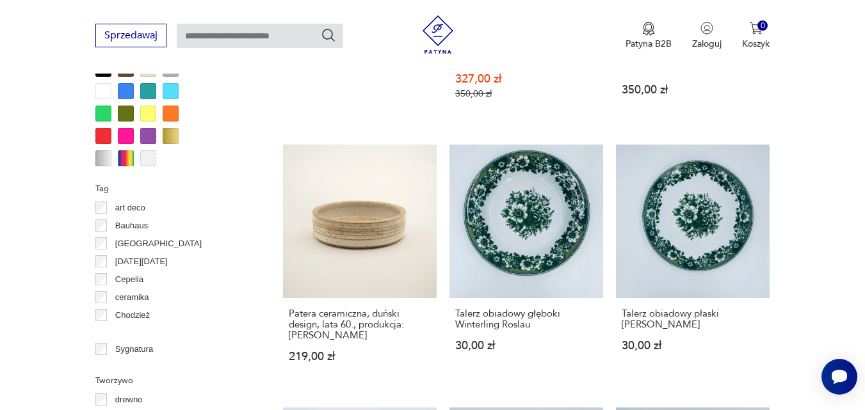
click at [862, 400] on section "Filtruj produkty Cena MIN MAX OK Promocja Datowanie OK Kraj pochodzenia Polska …" at bounding box center [432, 151] width 865 height 1741
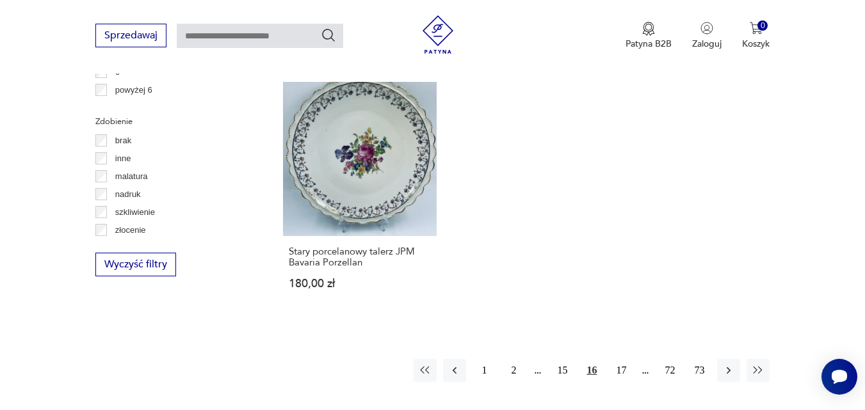
scroll to position [1841, 0]
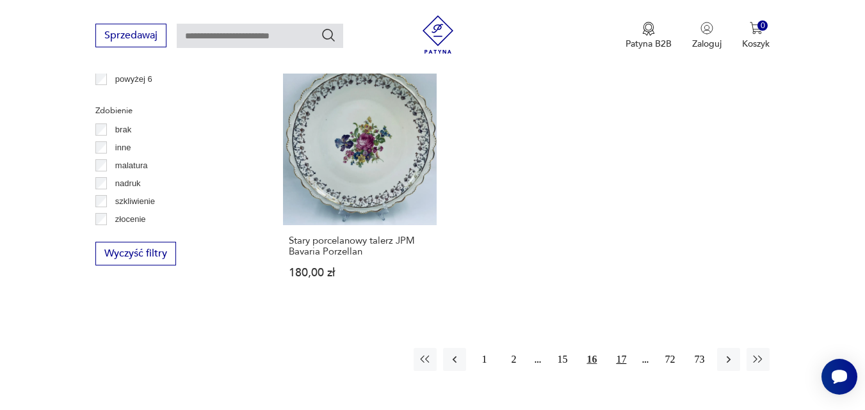
click at [624, 348] on button "17" at bounding box center [621, 359] width 23 height 23
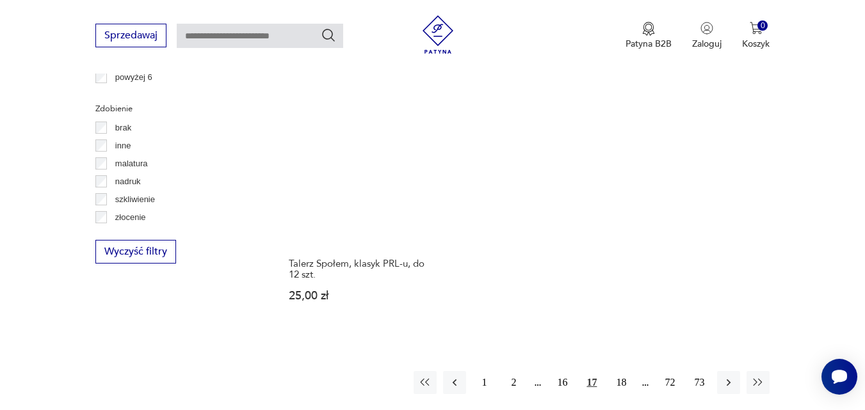
scroll to position [1851, 0]
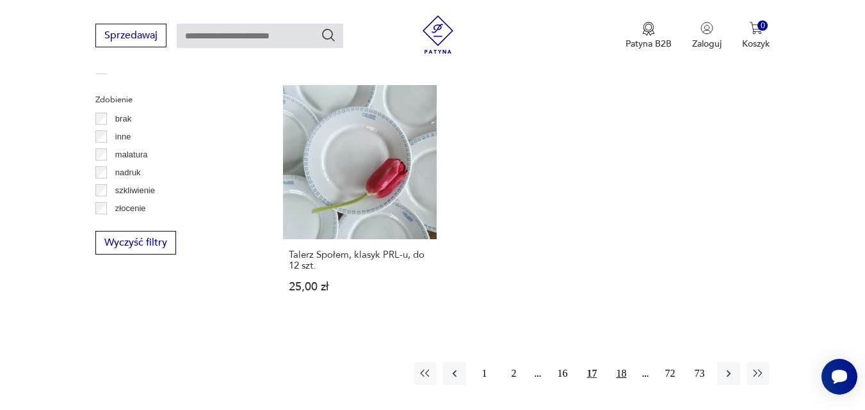
click at [621, 362] on button "18" at bounding box center [621, 373] width 23 height 23
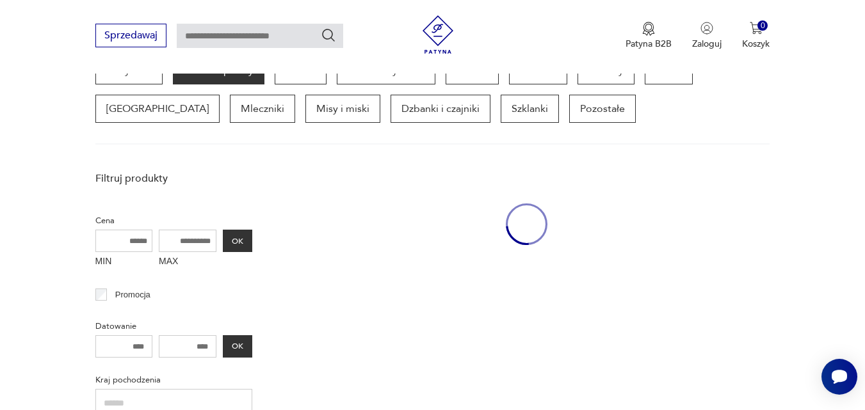
scroll to position [340, 0]
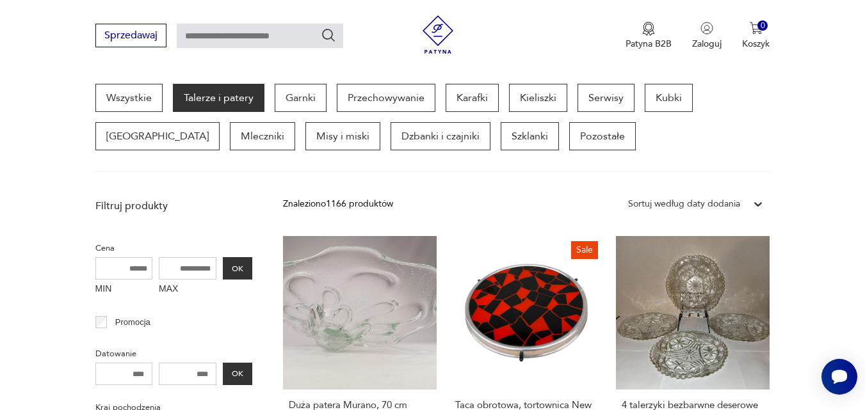
click at [621, 350] on link "4 talerzyki bezbarwne deserowe (16 cm), HSG Ząbkowice - stan idealny 112,00 zł" at bounding box center [693, 364] width 154 height 257
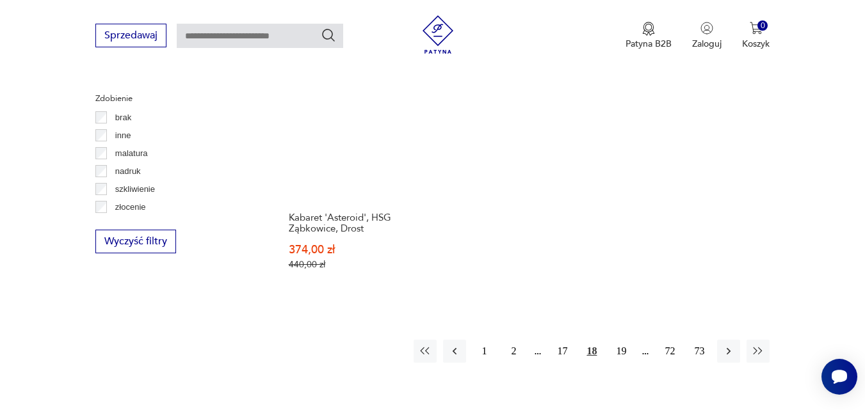
scroll to position [1870, 0]
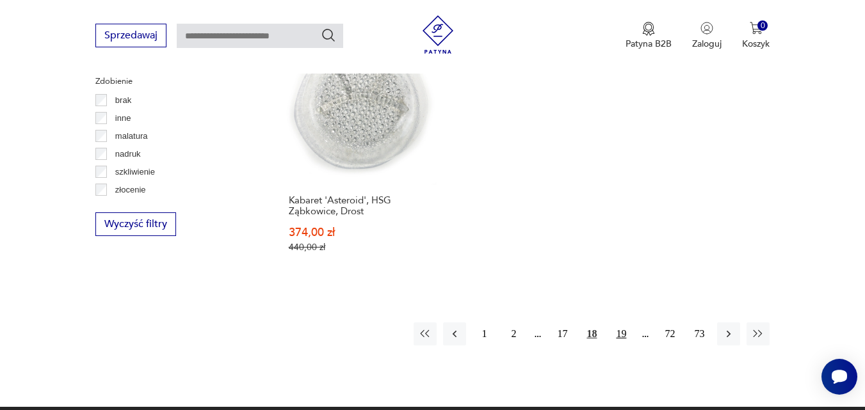
click at [622, 323] on button "19" at bounding box center [621, 334] width 23 height 23
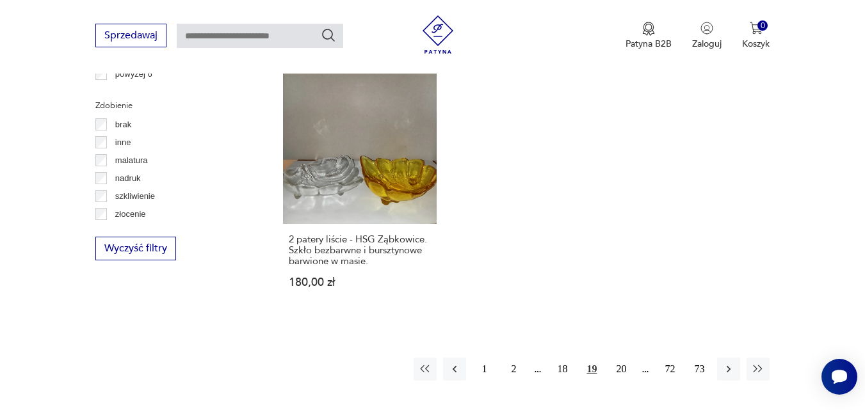
scroll to position [1851, 0]
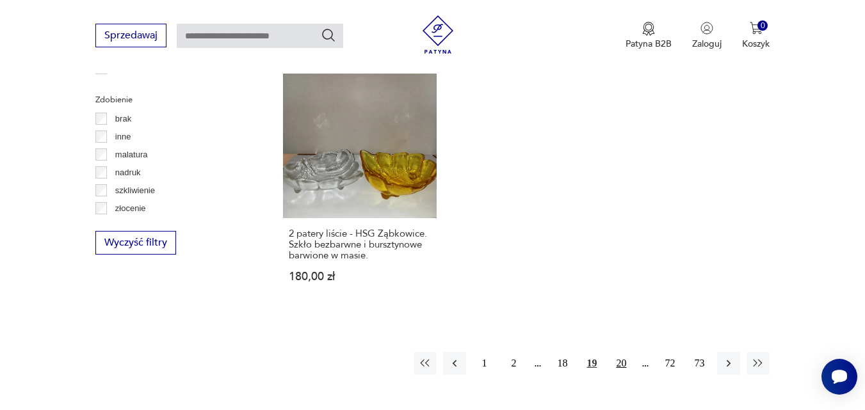
click at [621, 352] on button "20" at bounding box center [621, 363] width 23 height 23
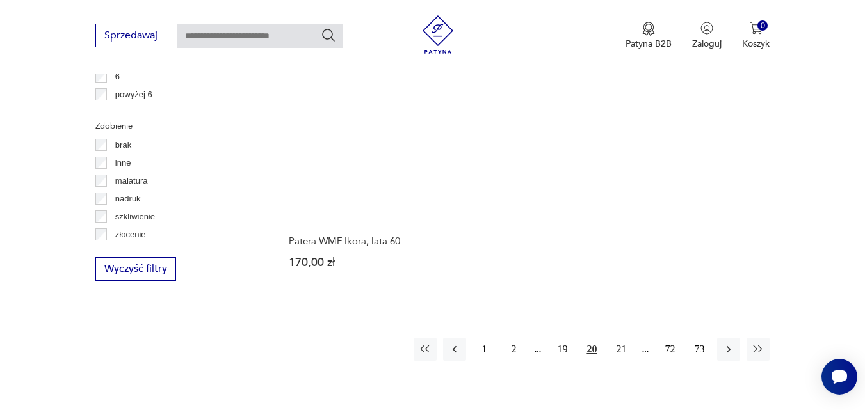
scroll to position [1826, 0]
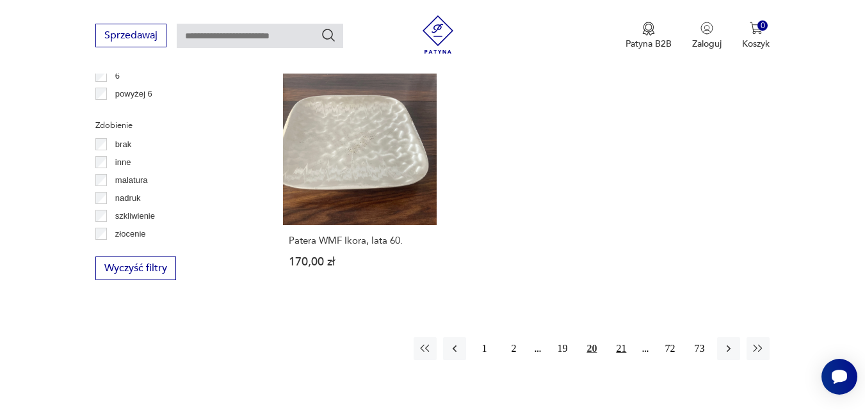
click at [623, 337] on button "21" at bounding box center [621, 348] width 23 height 23
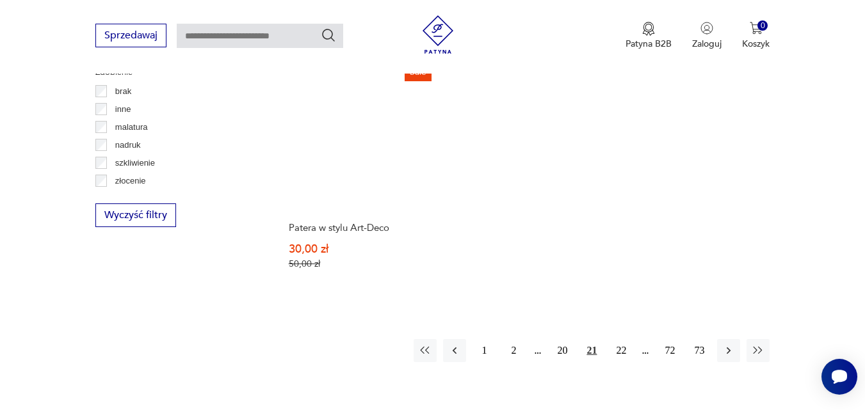
scroll to position [1903, 0]
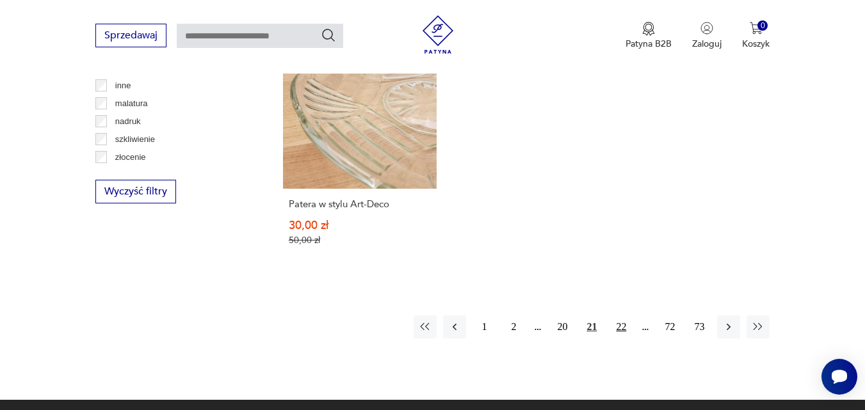
click at [622, 316] on button "22" at bounding box center [621, 327] width 23 height 23
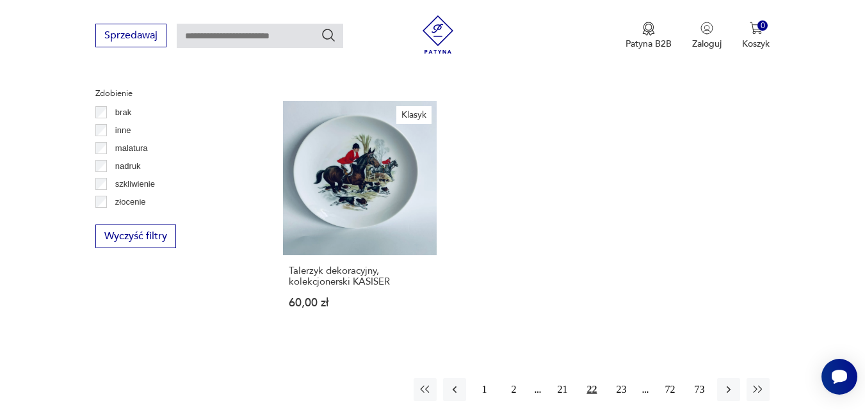
scroll to position [1877, 0]
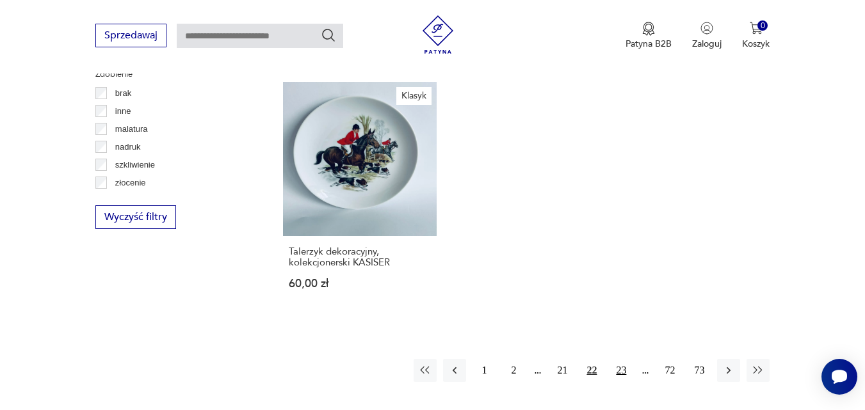
click at [621, 359] on button "23" at bounding box center [621, 370] width 23 height 23
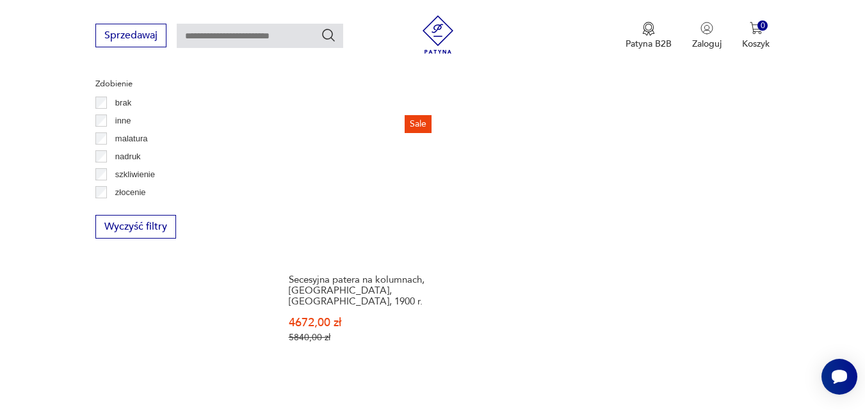
scroll to position [1877, 0]
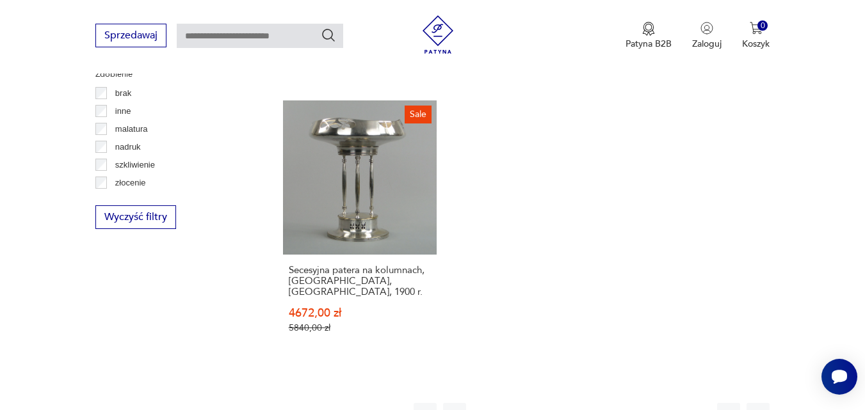
click at [622, 403] on button "24" at bounding box center [621, 414] width 23 height 23
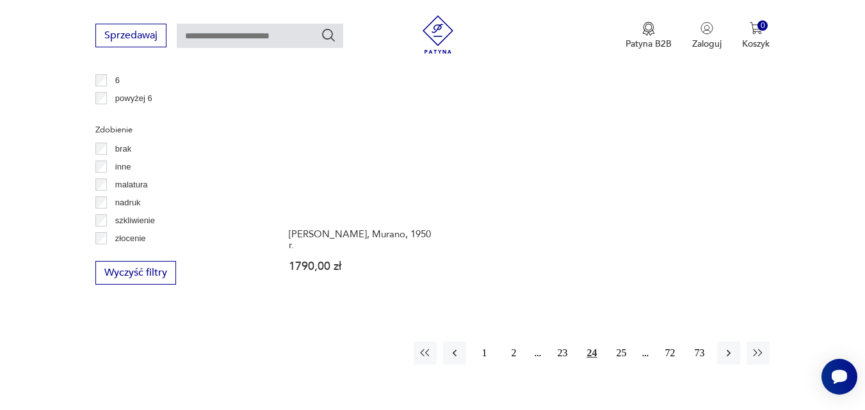
scroll to position [1826, 0]
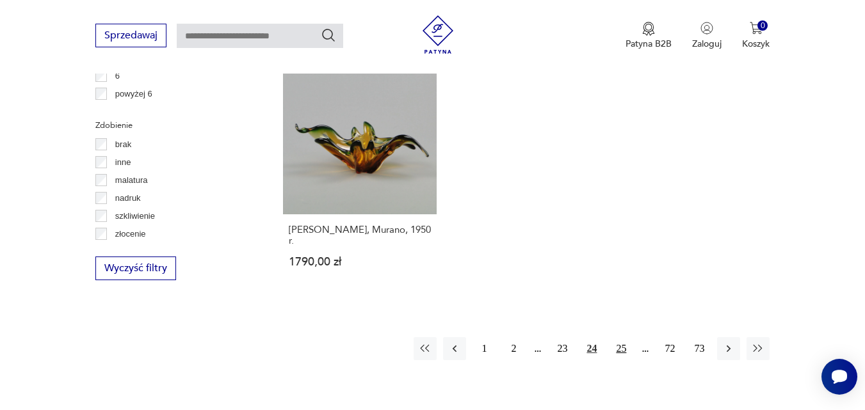
click at [620, 340] on button "25" at bounding box center [621, 348] width 23 height 23
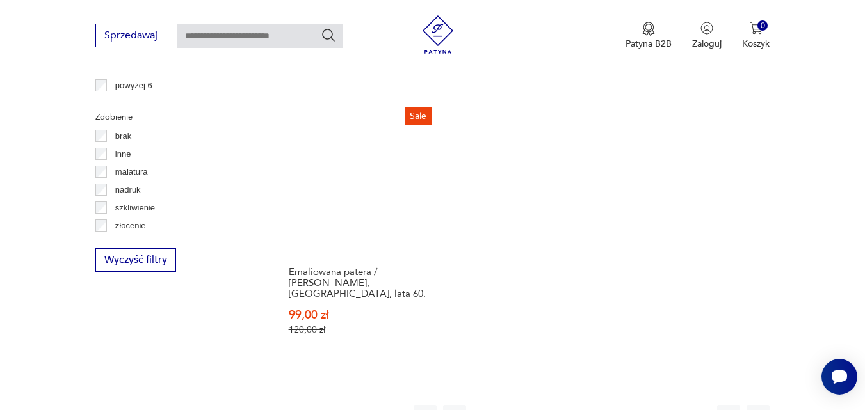
scroll to position [1851, 0]
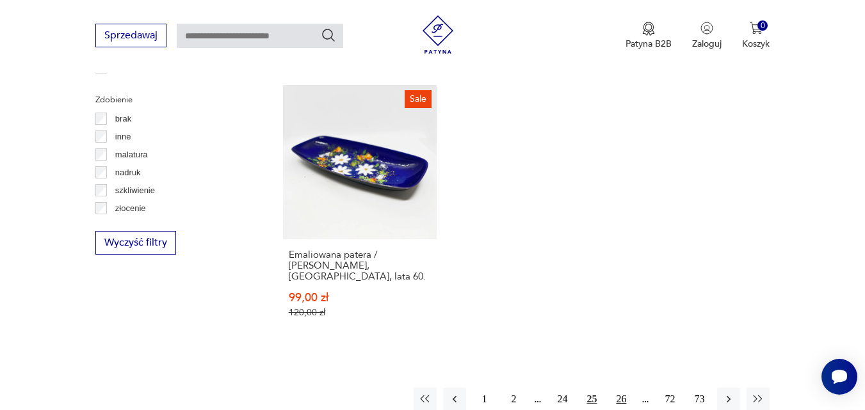
click at [624, 388] on button "26" at bounding box center [621, 399] width 23 height 23
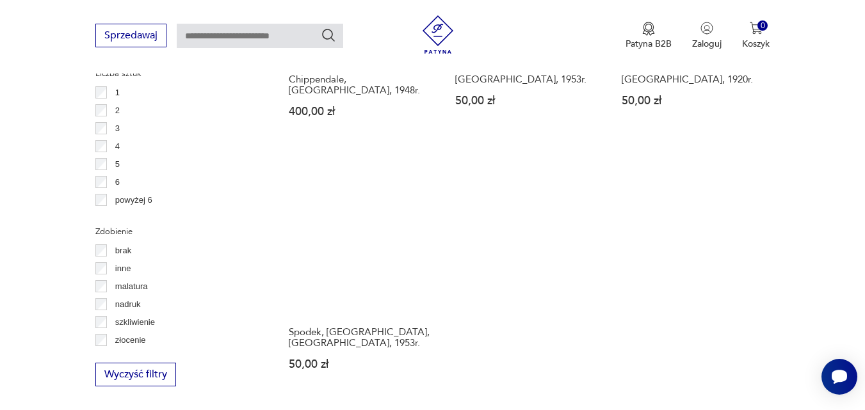
scroll to position [1723, 0]
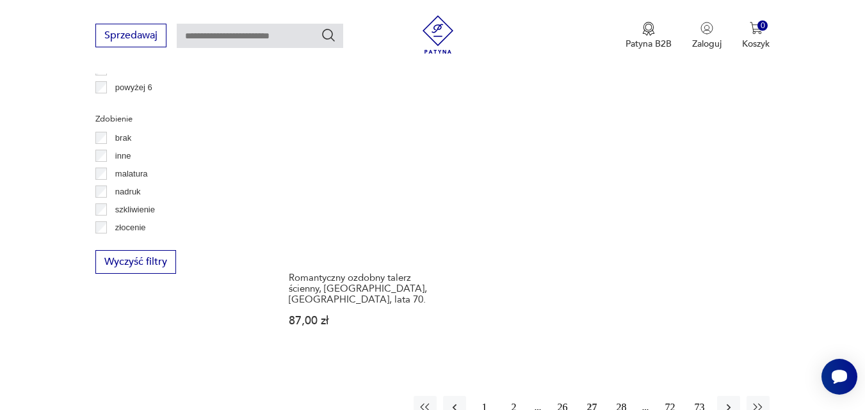
scroll to position [1851, 0]
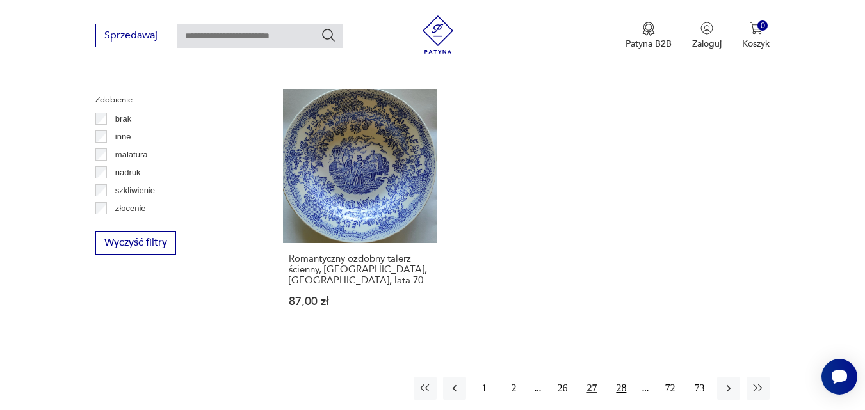
click at [620, 377] on button "28" at bounding box center [621, 388] width 23 height 23
click at [621, 377] on button "29" at bounding box center [621, 388] width 23 height 23
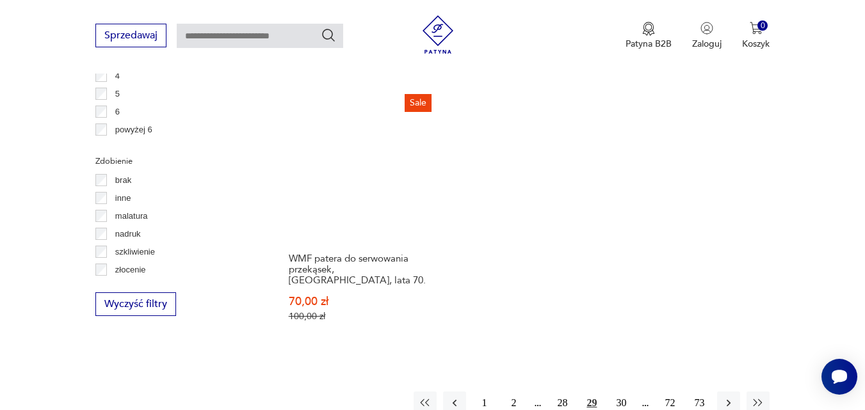
scroll to position [1800, 0]
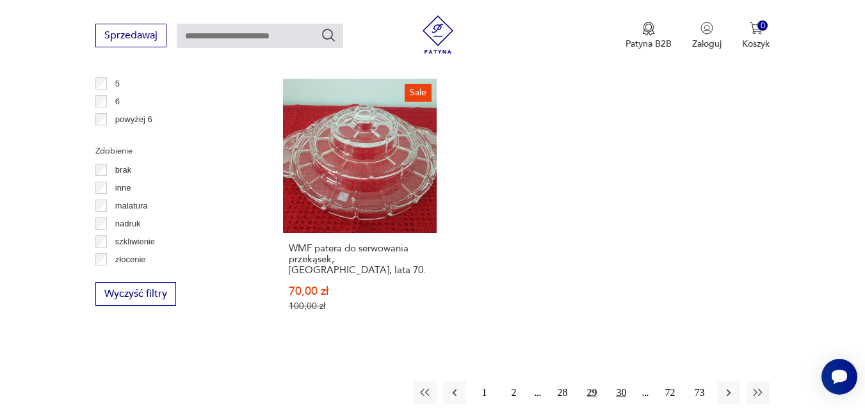
click at [622, 382] on button "30" at bounding box center [621, 393] width 23 height 23
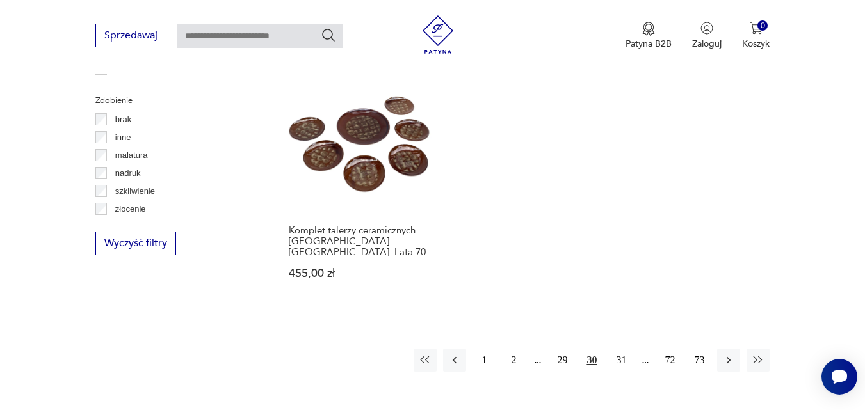
scroll to position [1851, 0]
click at [622, 348] on button "31" at bounding box center [621, 359] width 23 height 23
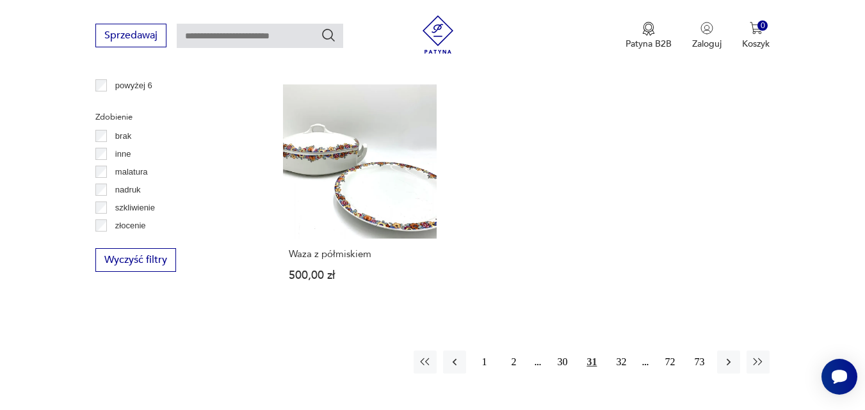
scroll to position [1851, 0]
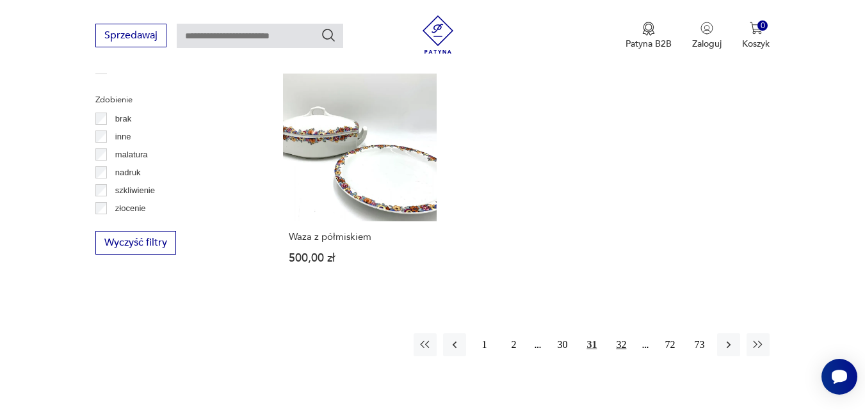
click at [621, 334] on button "32" at bounding box center [621, 345] width 23 height 23
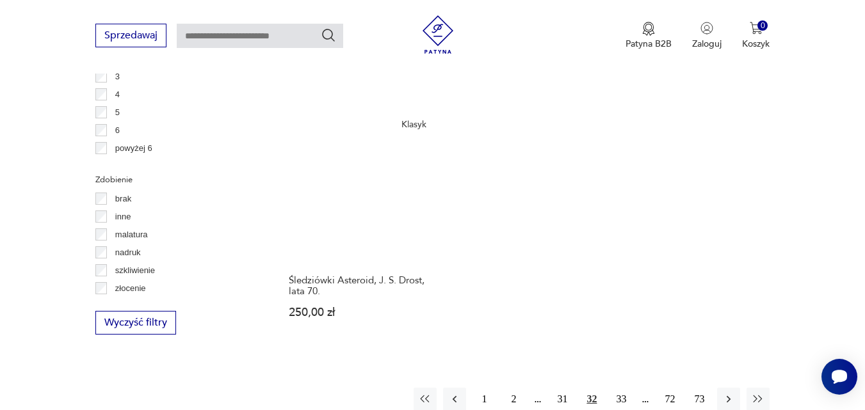
scroll to position [1775, 0]
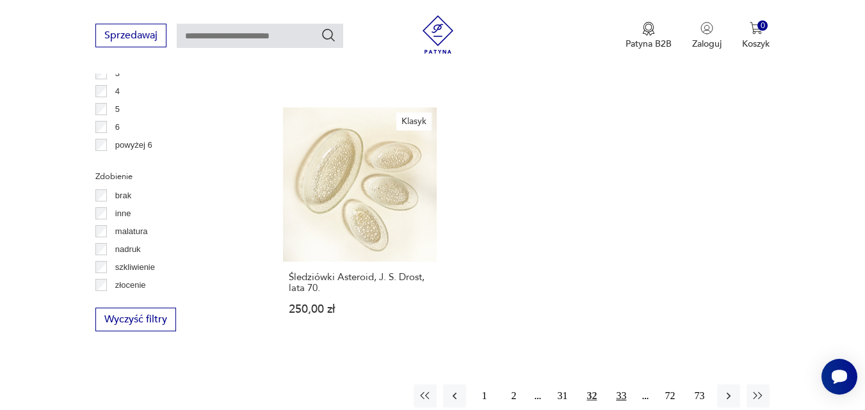
click at [624, 385] on button "33" at bounding box center [621, 396] width 23 height 23
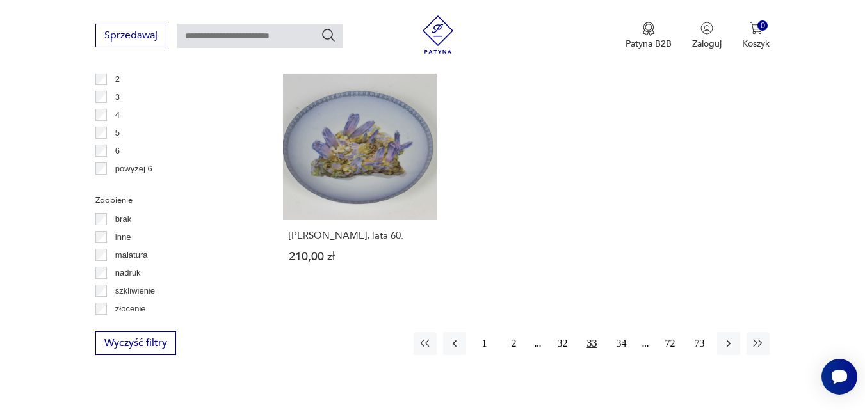
scroll to position [1775, 0]
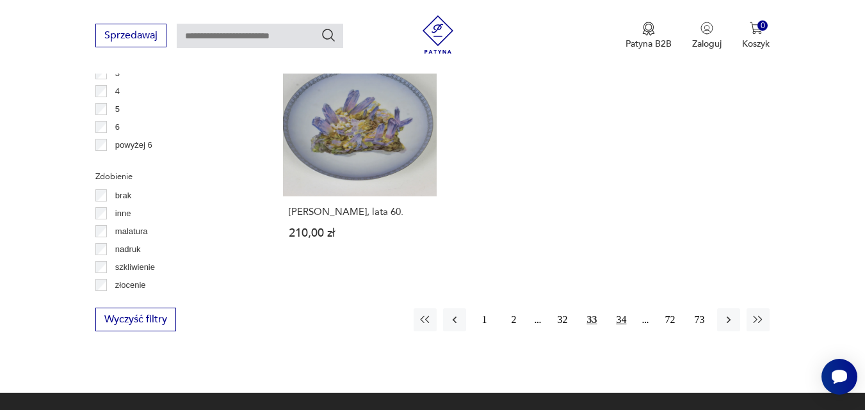
click at [618, 318] on button "34" at bounding box center [621, 320] width 23 height 23
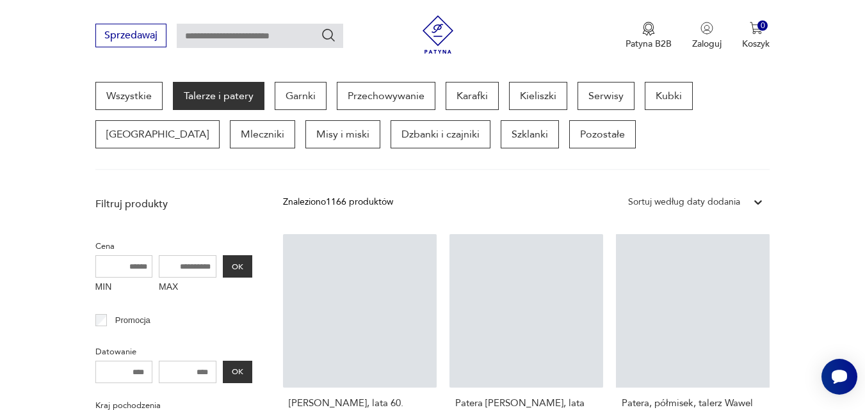
scroll to position [340, 0]
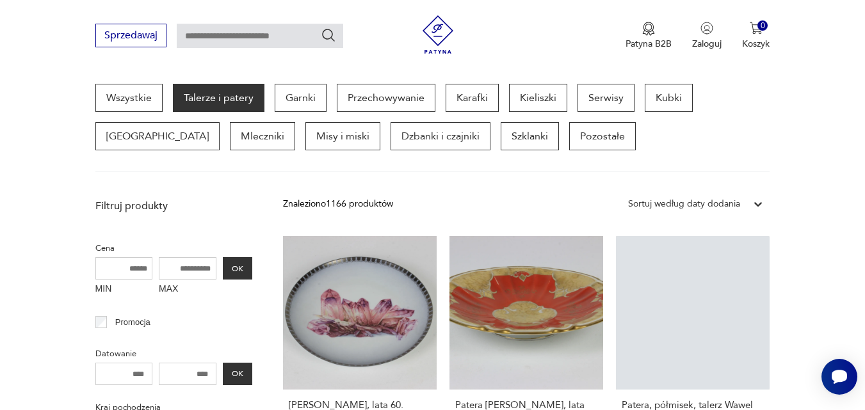
click at [618, 318] on link "Patera, półmisek, talerz Wawel 29,00 zł" at bounding box center [693, 352] width 154 height 232
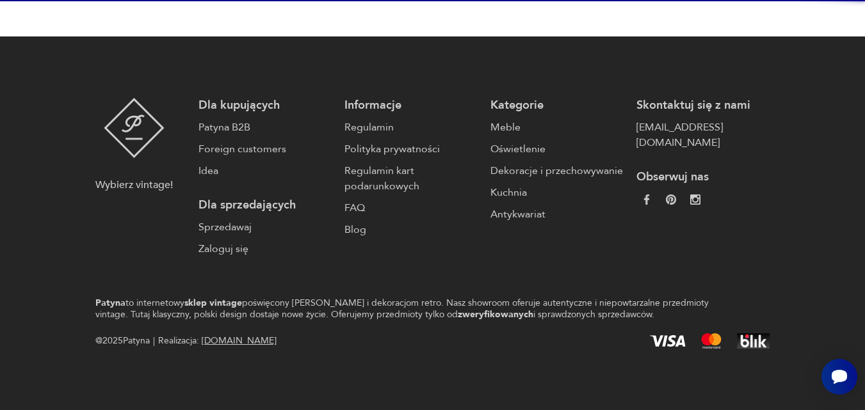
click at [618, 318] on footer "Wybierz vintage! Dla kupujących Patyna B2B Foreign customers Idea Dla sprzedają…" at bounding box center [432, 224] width 865 height 374
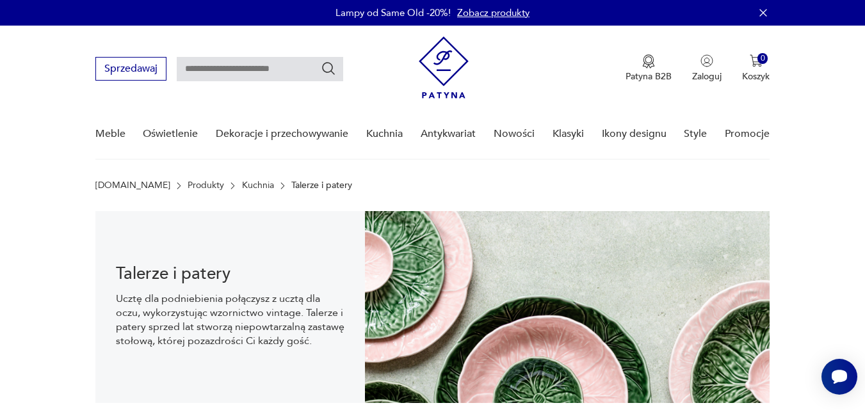
scroll to position [41, 0]
